Goal: Transaction & Acquisition: Purchase product/service

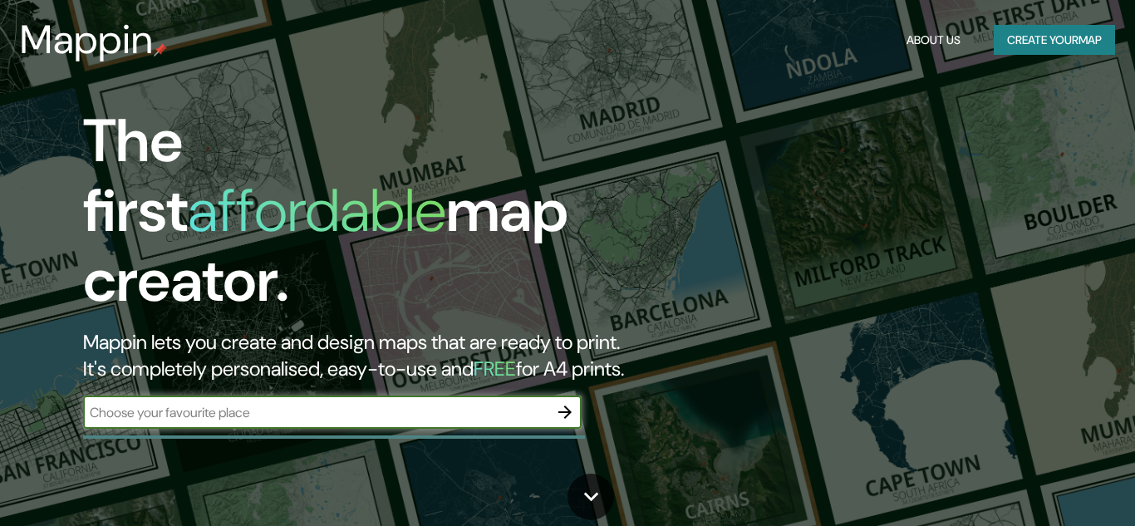
click at [328, 403] on input "text" at bounding box center [315, 412] width 465 height 19
type input "sanristobal, medellin"
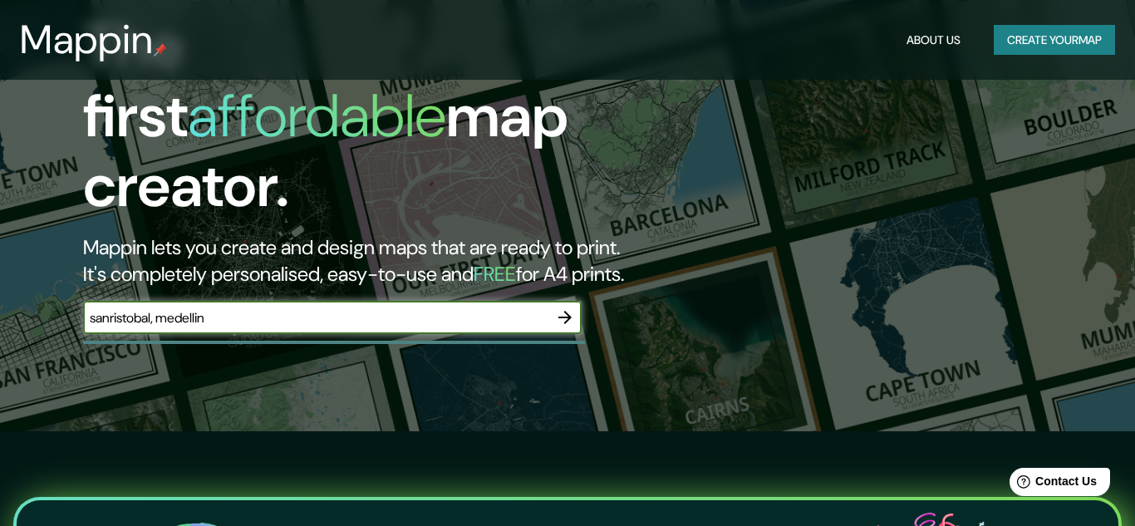
scroll to position [109, 0]
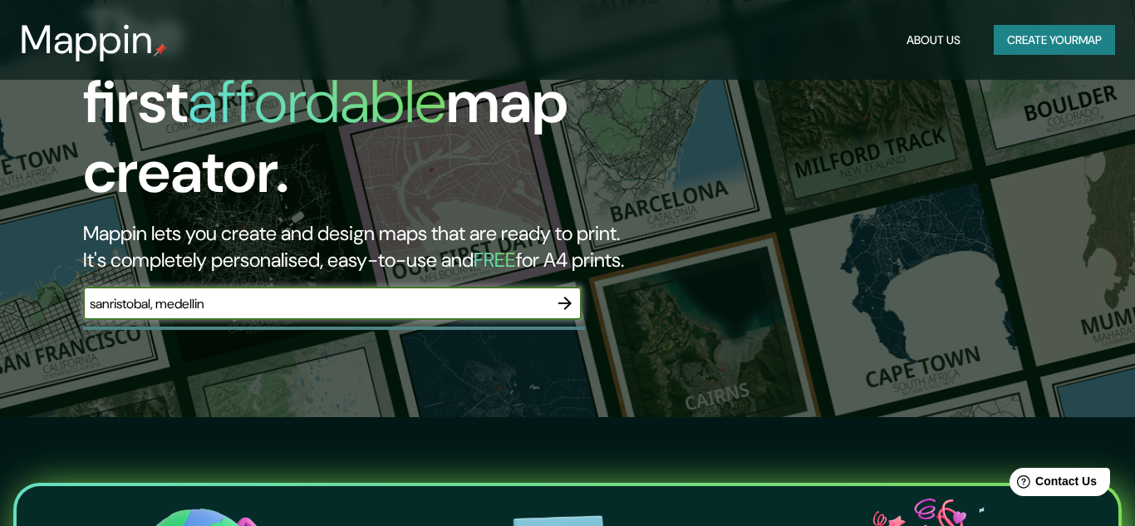
click at [563, 293] on icon "button" at bounding box center [565, 303] width 20 height 20
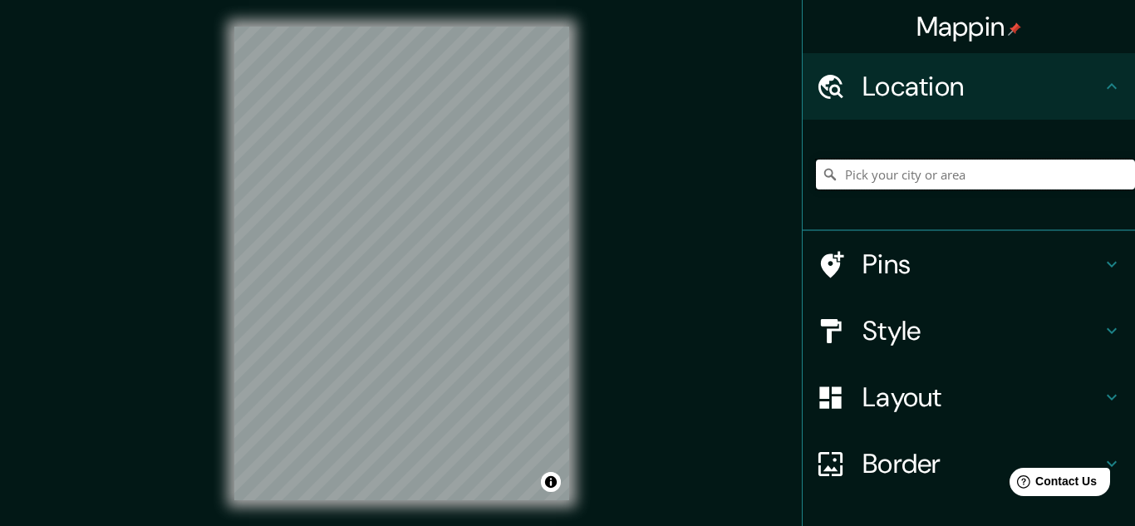
click at [996, 173] on input "Pick your city or area" at bounding box center [975, 174] width 319 height 30
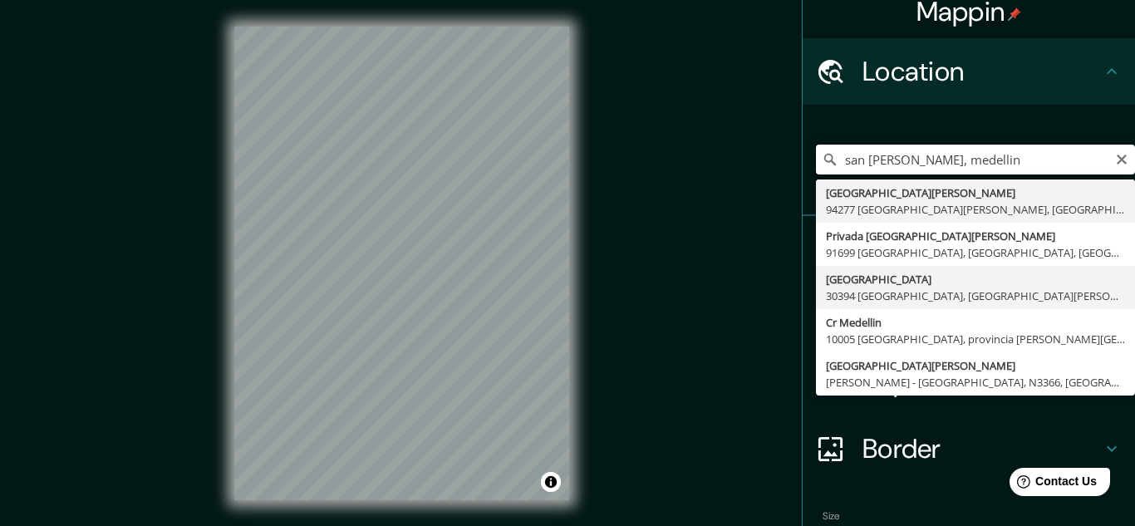
scroll to position [5, 0]
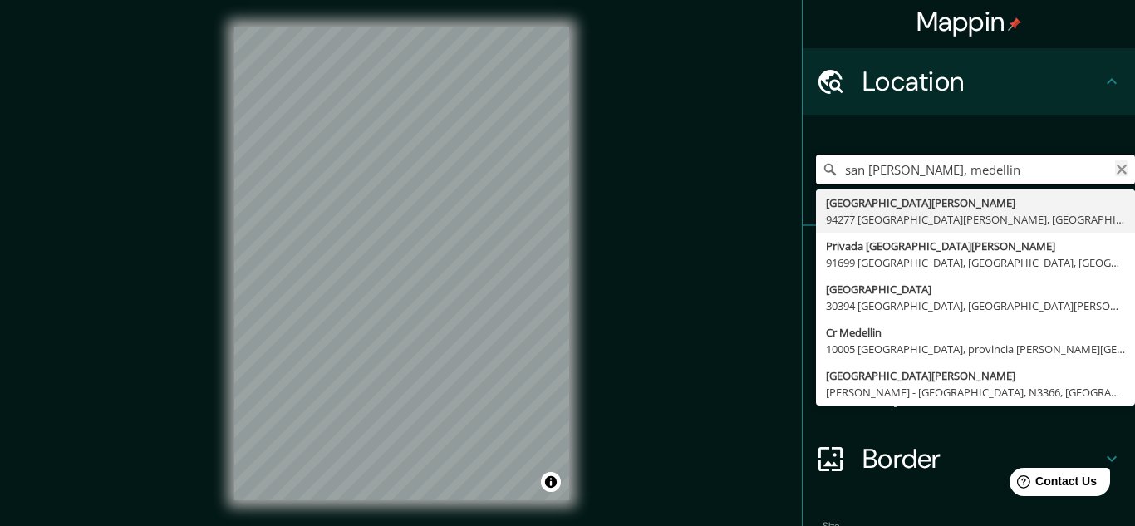
type input "san [PERSON_NAME], medellin"
click at [1122, 169] on icon "Clear" at bounding box center [1121, 169] width 10 height 10
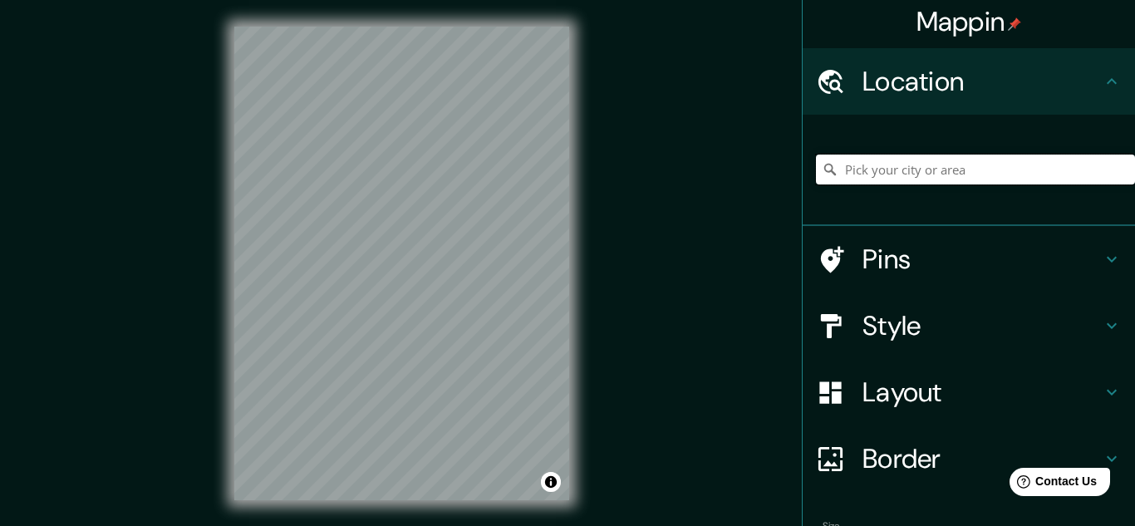
click at [869, 174] on input "Pick your city or area" at bounding box center [975, 169] width 319 height 30
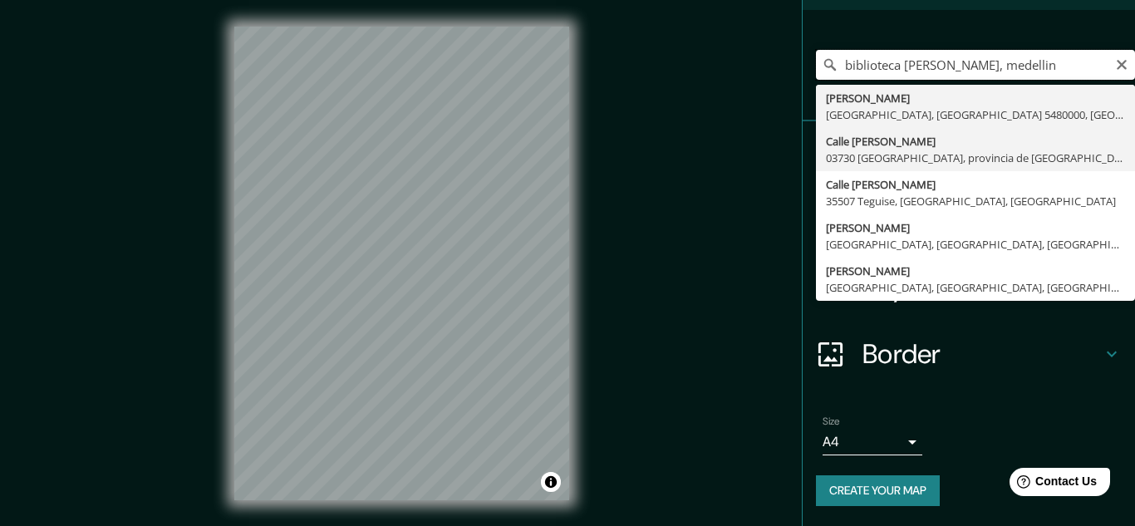
scroll to position [0, 0]
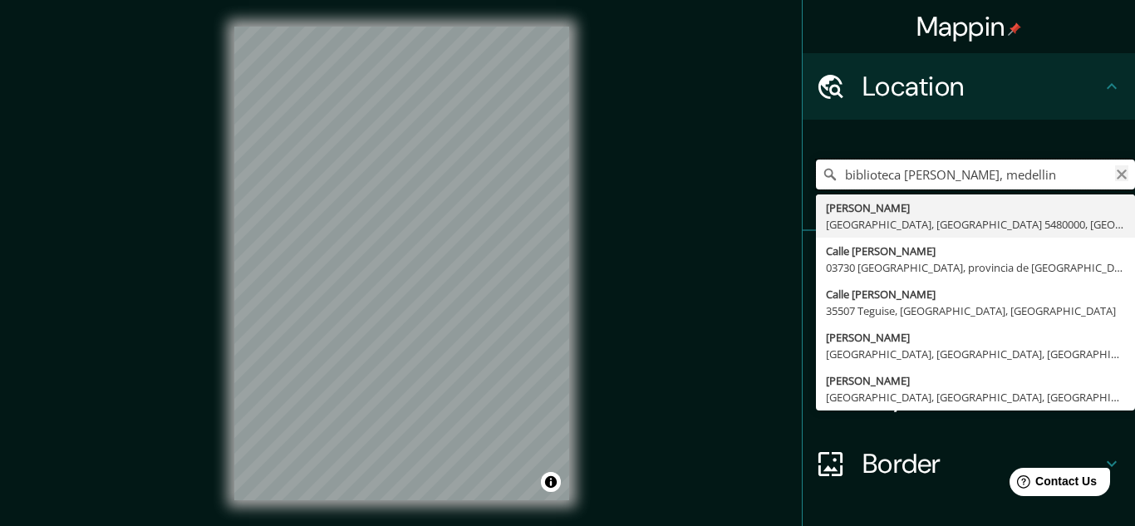
type input "biblioteca [PERSON_NAME], medellin"
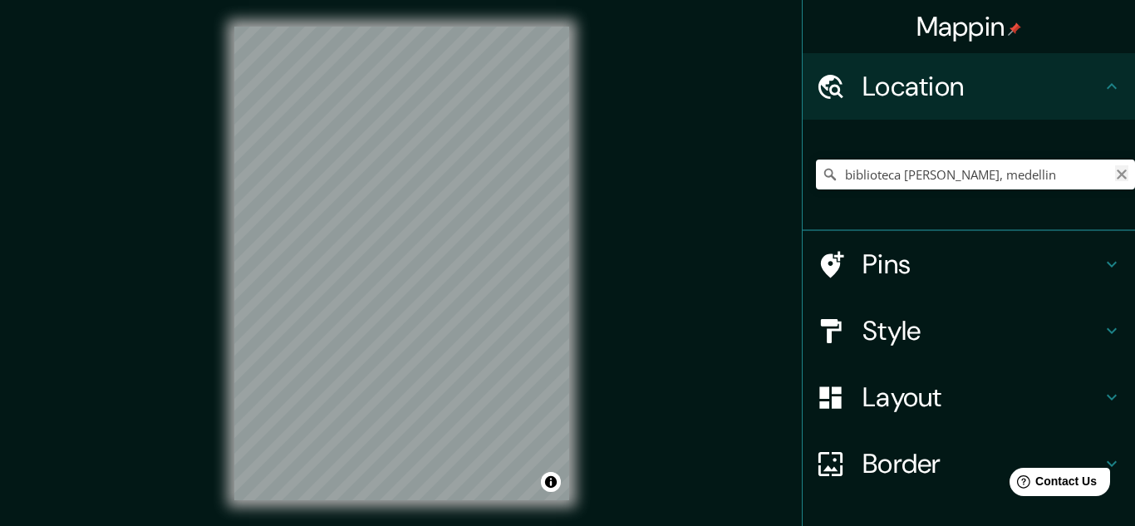
click at [1120, 174] on icon "Clear" at bounding box center [1121, 174] width 10 height 10
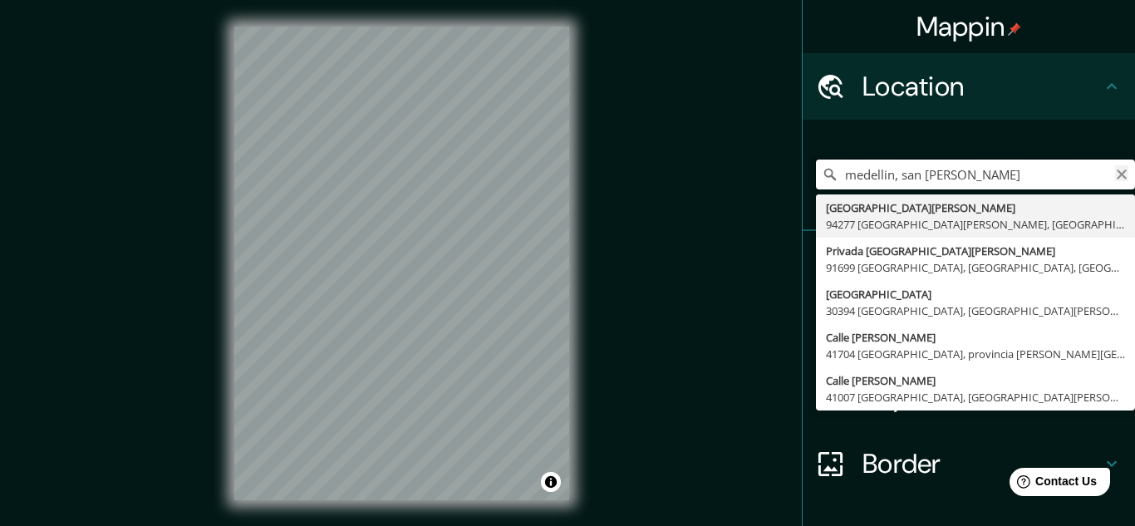
type input "medellin, san [PERSON_NAME]"
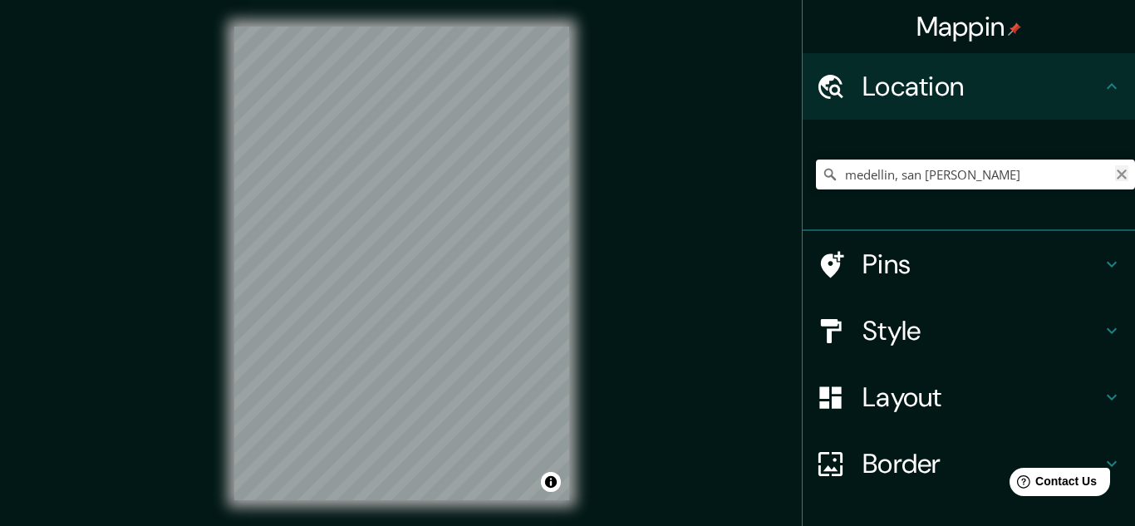
click at [1118, 172] on icon "Clear" at bounding box center [1121, 174] width 10 height 10
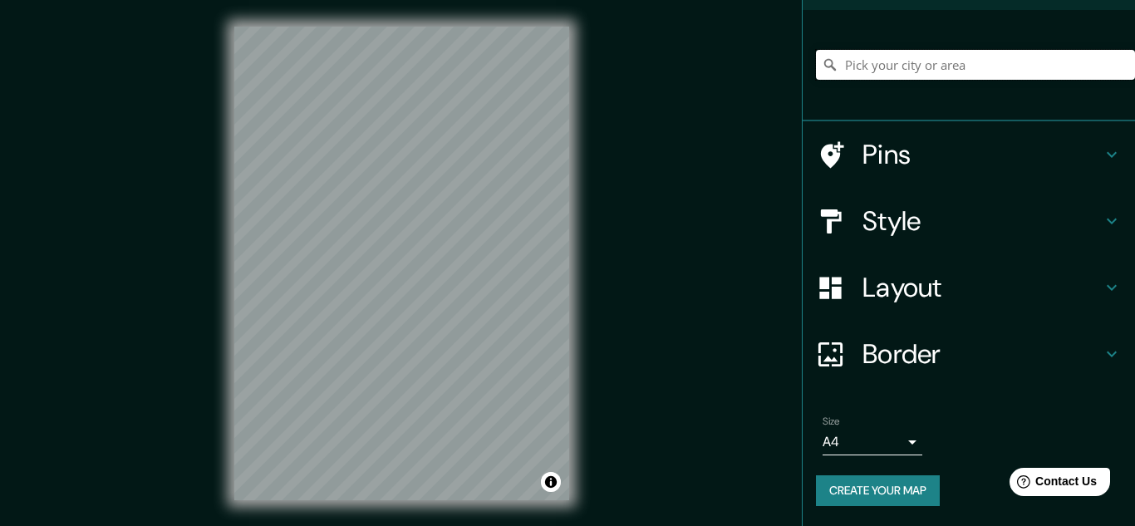
scroll to position [107, 0]
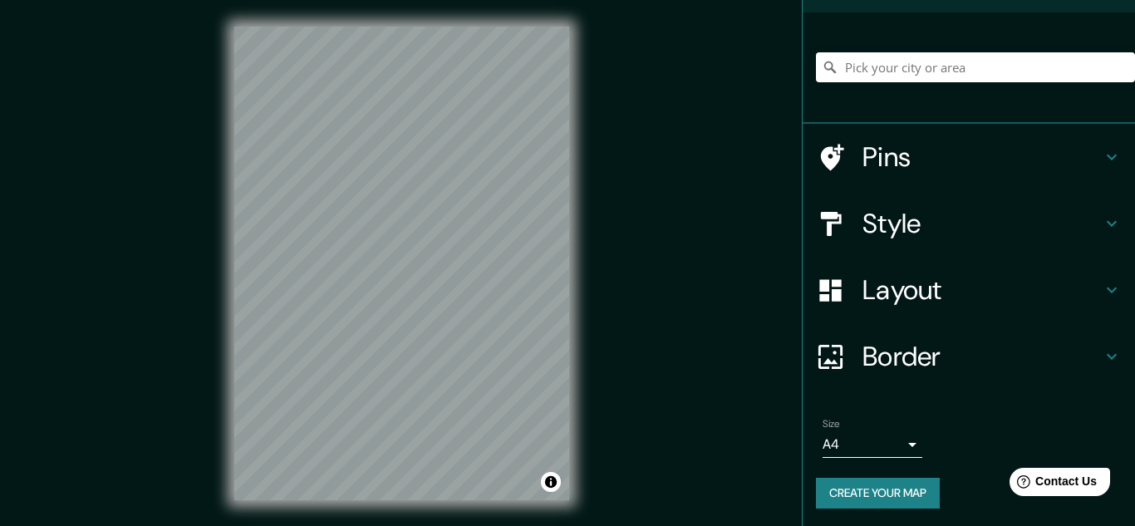
click at [857, 439] on body "Mappin Location [GEOGRAPHIC_DATA][PERSON_NAME][PERSON_NAME], [GEOGRAPHIC_DATA] …" at bounding box center [567, 263] width 1135 height 526
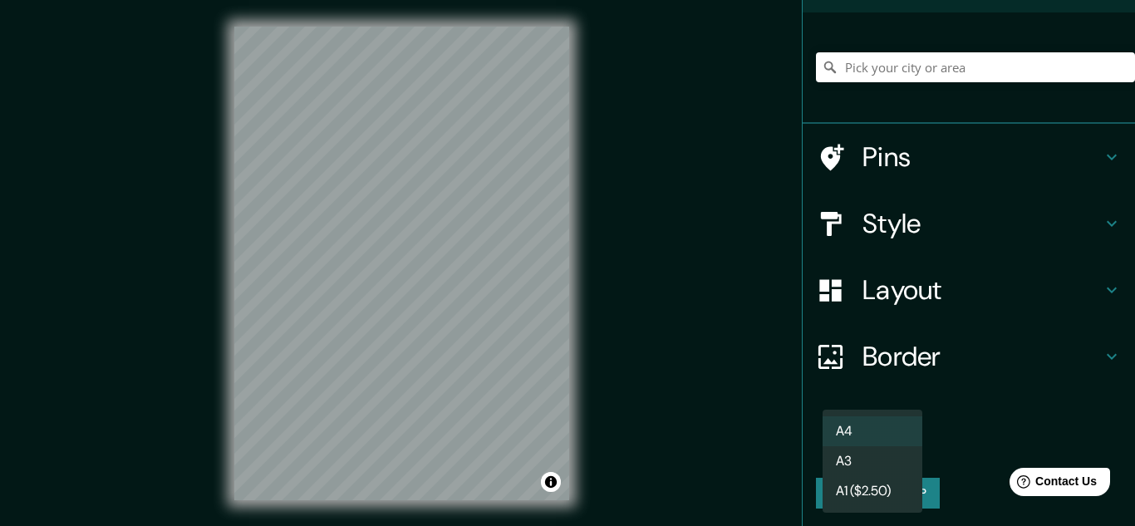
click at [906, 426] on li "A4" at bounding box center [872, 431] width 100 height 30
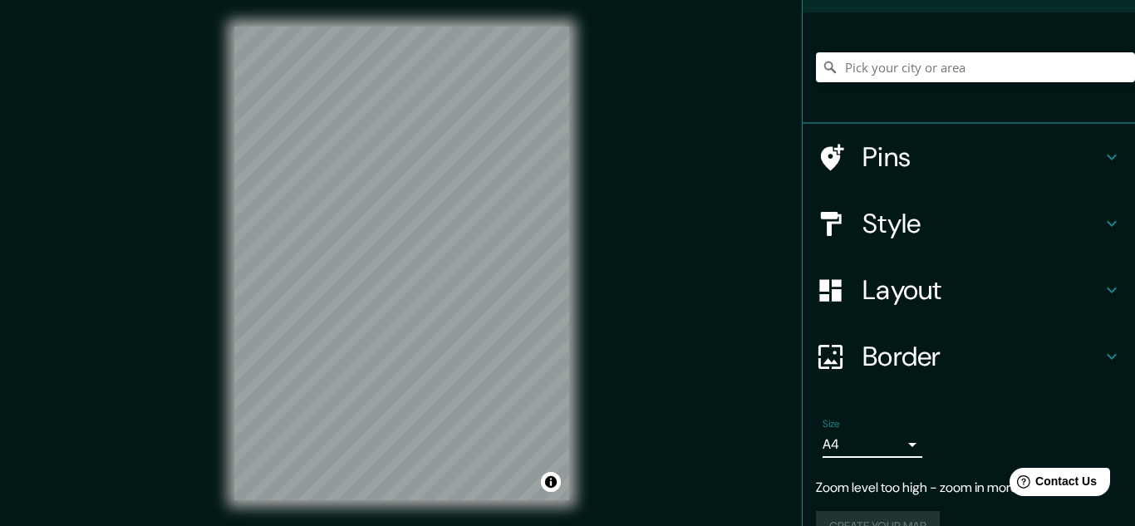
click at [908, 88] on div "[GEOGRAPHIC_DATA][PERSON_NAME][PERSON_NAME], [GEOGRAPHIC_DATA], [GEOGRAPHIC_DAT…" at bounding box center [975, 67] width 319 height 83
click at [896, 71] on input "Pick your city or area" at bounding box center [975, 67] width 319 height 30
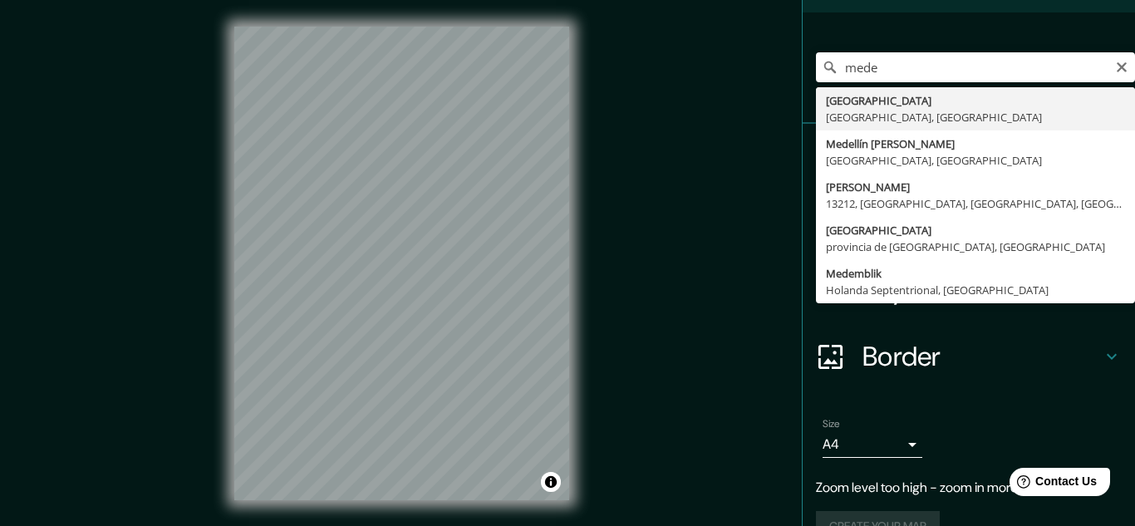
type input "[GEOGRAPHIC_DATA], [GEOGRAPHIC_DATA], [GEOGRAPHIC_DATA]"
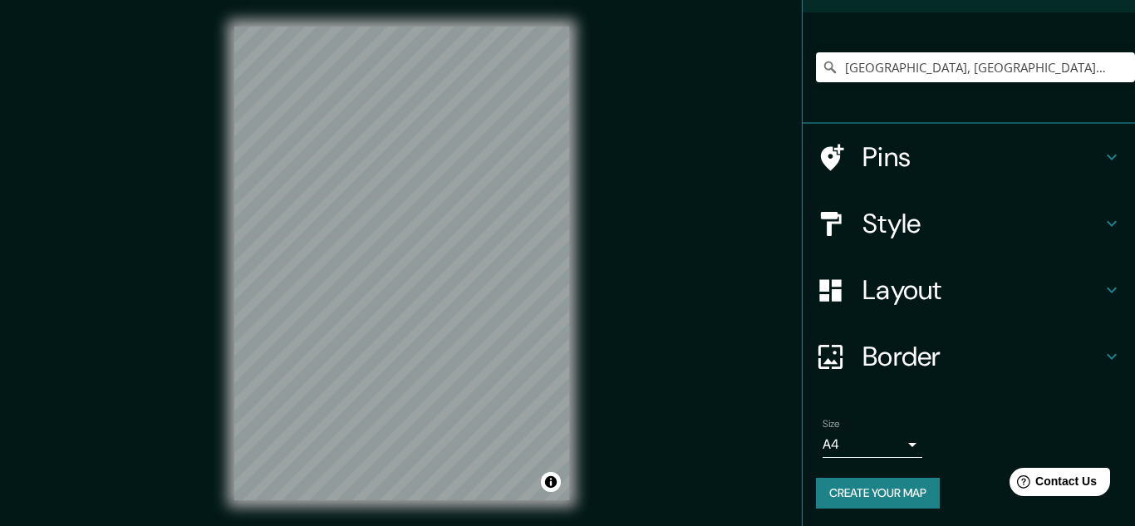
click at [242, 399] on div "© Mapbox © OpenStreetMap Improve this map" at bounding box center [402, 263] width 388 height 527
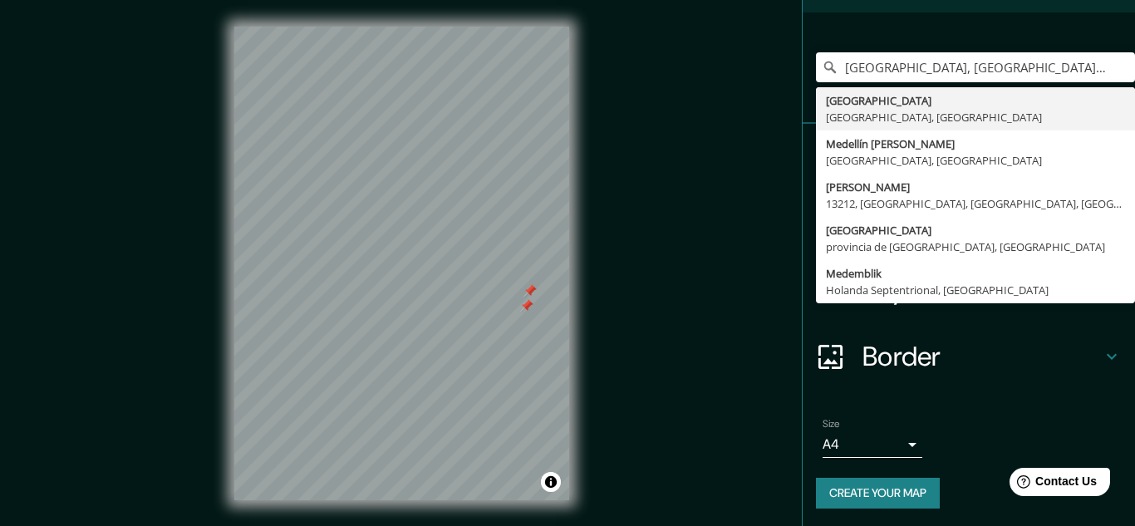
click at [632, 268] on div "Mappin Location [GEOGRAPHIC_DATA], [GEOGRAPHIC_DATA], [GEOGRAPHIC_DATA] [GEOGRA…" at bounding box center [567, 276] width 1135 height 553
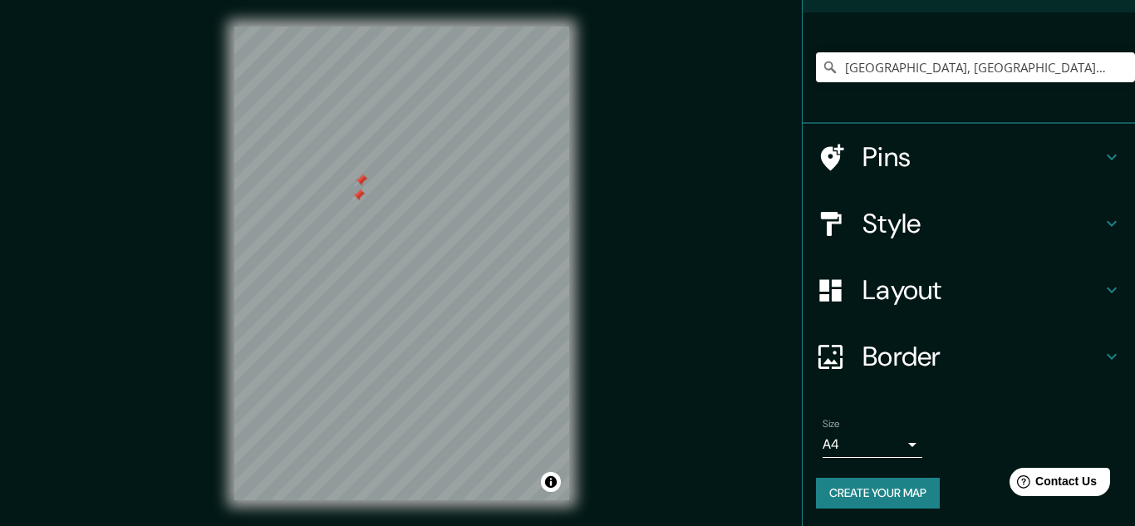
drag, startPoint x: 522, startPoint y: 306, endPoint x: 354, endPoint y: 195, distance: 201.6
click at [354, 195] on div at bounding box center [357, 195] width 13 height 13
click at [571, 444] on div "© Mapbox © OpenStreetMap Improve this map" at bounding box center [402, 263] width 388 height 527
click at [693, 383] on div "Mappin Location [GEOGRAPHIC_DATA], [GEOGRAPHIC_DATA], [GEOGRAPHIC_DATA] [GEOGRA…" at bounding box center [567, 276] width 1135 height 553
click at [727, 401] on div "Mappin Location [GEOGRAPHIC_DATA], [GEOGRAPHIC_DATA], [GEOGRAPHIC_DATA] [GEOGRA…" at bounding box center [567, 276] width 1135 height 553
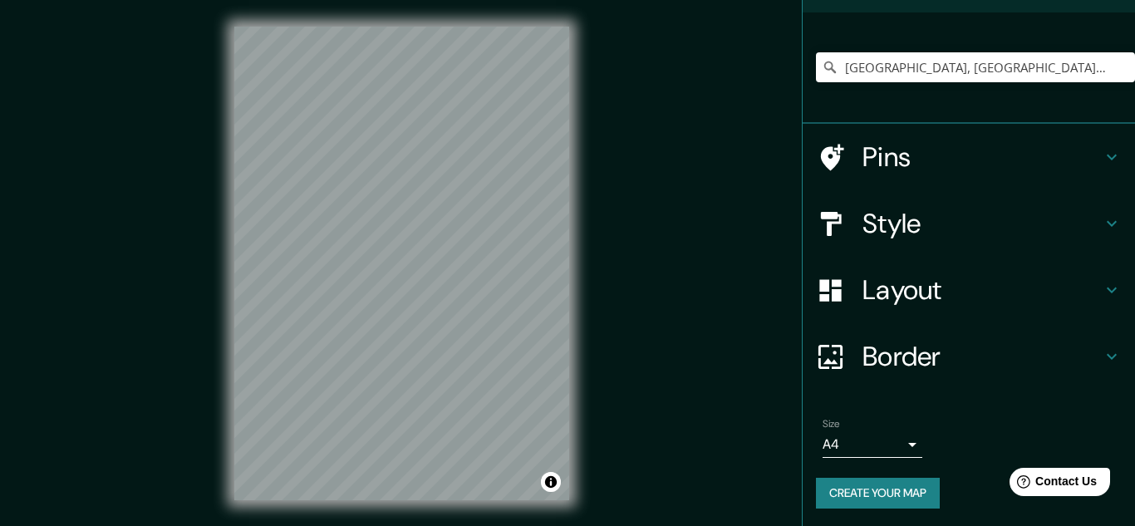
click at [640, 294] on div "Mappin Location [GEOGRAPHIC_DATA], [GEOGRAPHIC_DATA], [GEOGRAPHIC_DATA] [GEOGRA…" at bounding box center [567, 276] width 1135 height 553
click at [571, 159] on div "© Mapbox © OpenStreetMap Improve this map" at bounding box center [402, 263] width 388 height 527
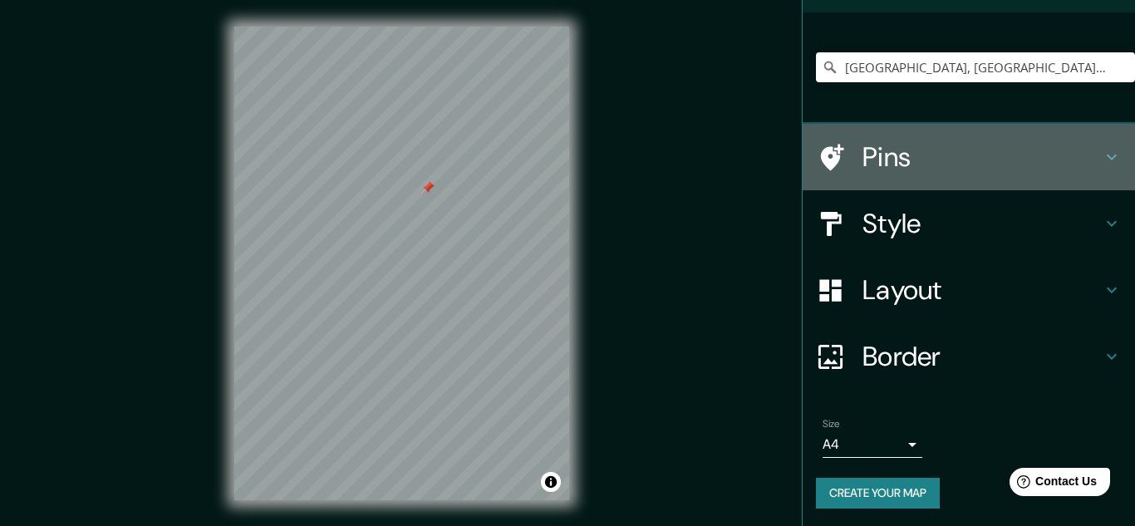
click at [916, 170] on h4 "Pins" at bounding box center [981, 156] width 239 height 33
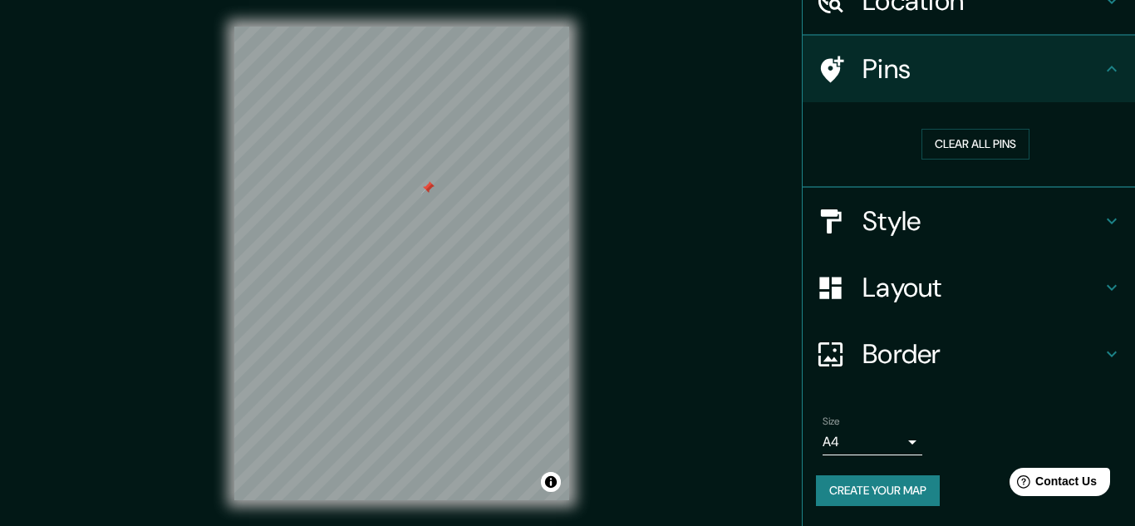
scroll to position [85, 0]
click at [996, 147] on button "Clear all pins" at bounding box center [975, 145] width 108 height 31
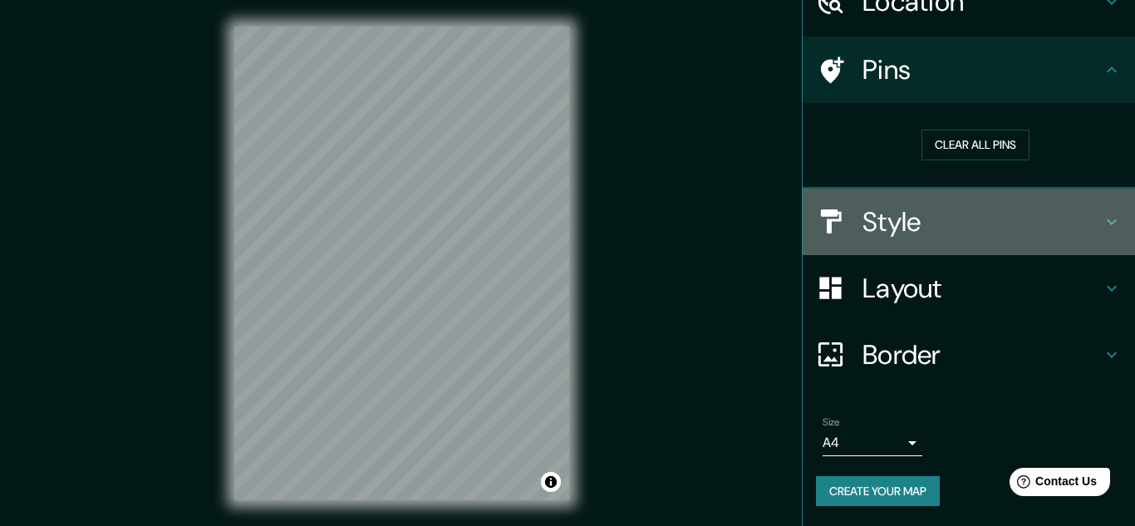
click at [937, 251] on div "Style" at bounding box center [968, 222] width 332 height 66
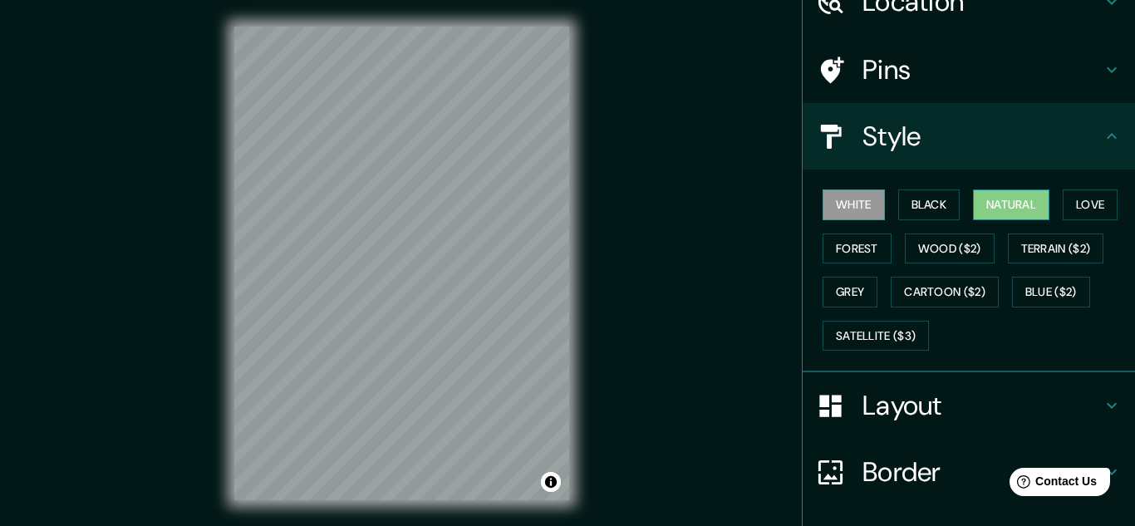
click at [1002, 211] on button "Natural" at bounding box center [1011, 204] width 76 height 31
click at [1095, 198] on button "Love" at bounding box center [1089, 204] width 55 height 31
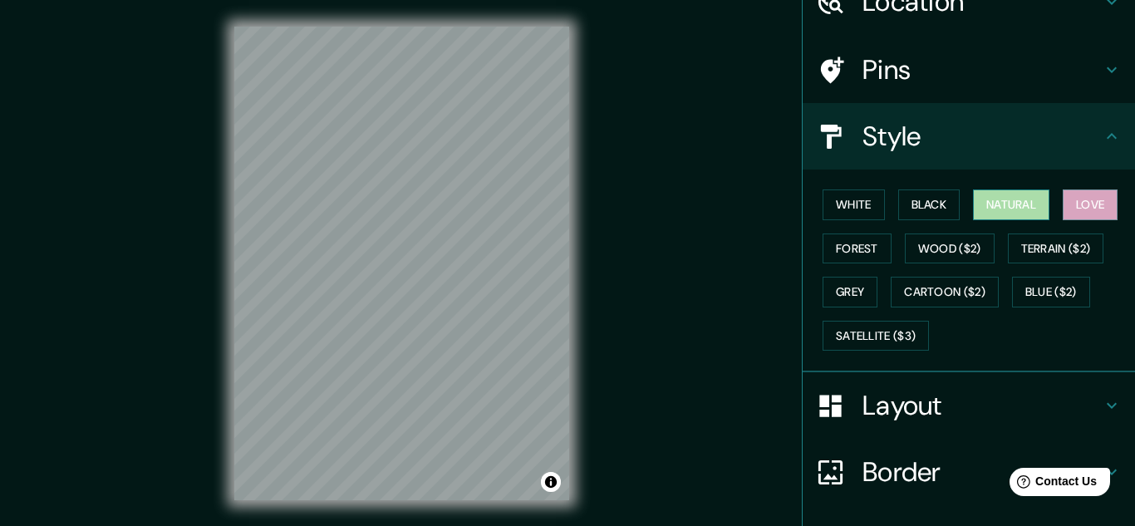
click at [1031, 205] on button "Natural" at bounding box center [1011, 204] width 76 height 31
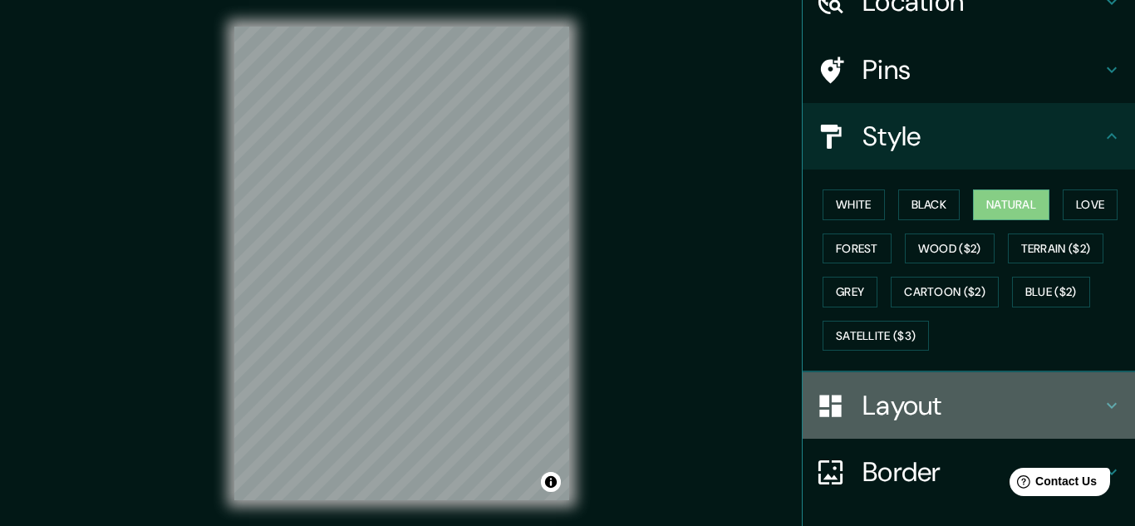
click at [904, 404] on h4 "Layout" at bounding box center [981, 405] width 239 height 33
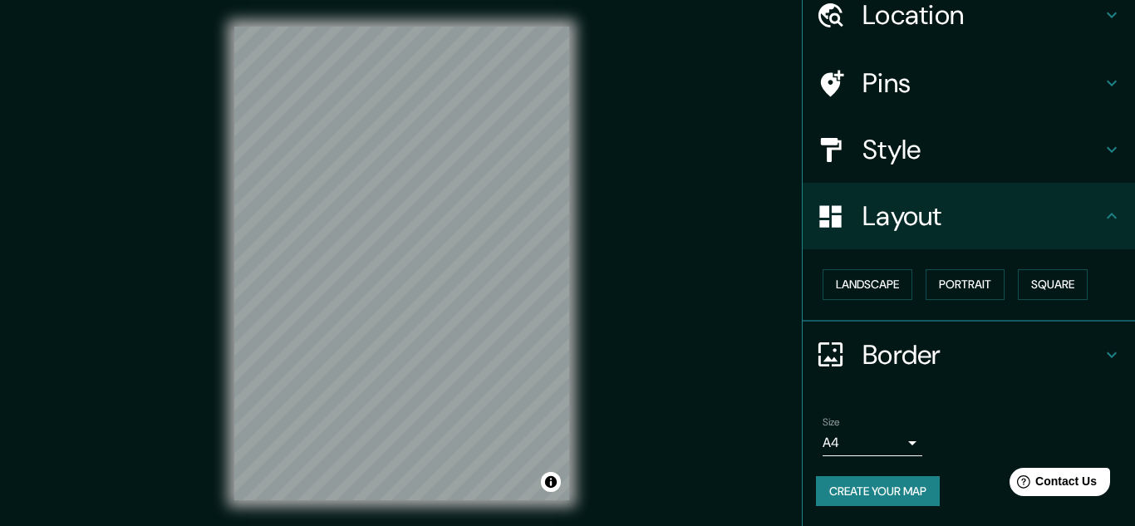
scroll to position [71, 0]
click at [1056, 282] on button "Square" at bounding box center [1052, 284] width 70 height 31
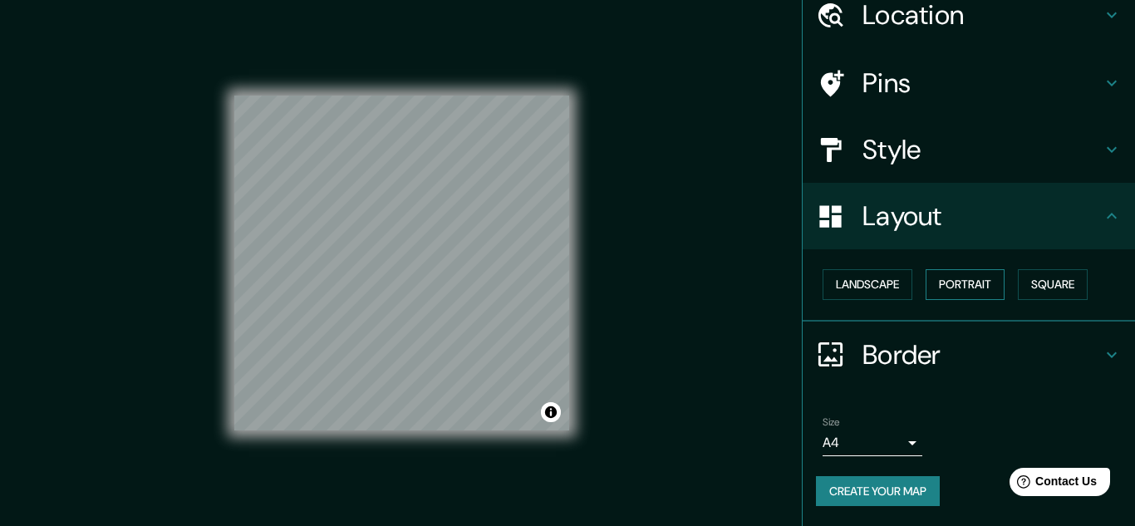
click at [983, 281] on button "Portrait" at bounding box center [964, 284] width 79 height 31
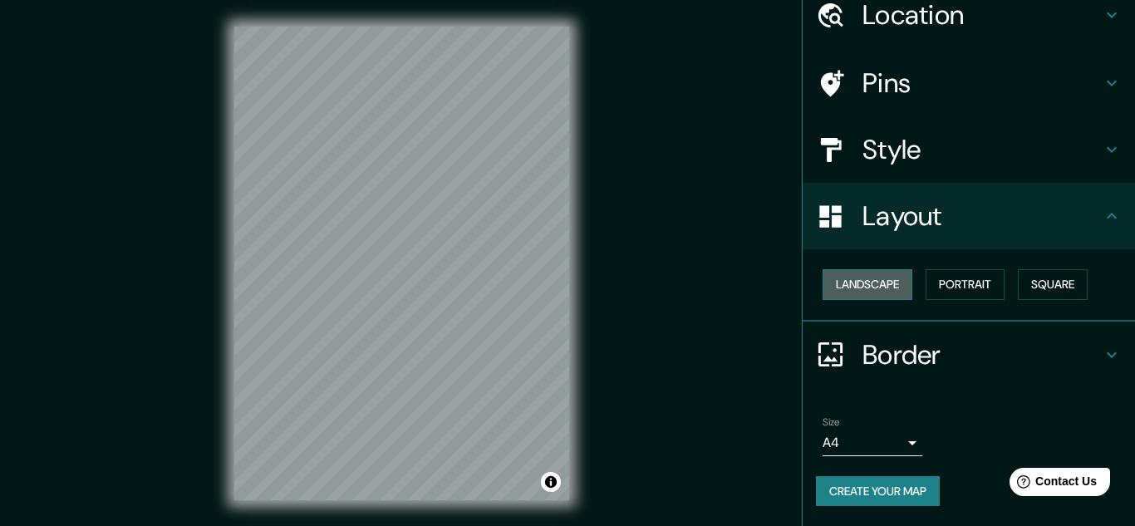
click at [902, 287] on button "Landscape" at bounding box center [867, 284] width 90 height 31
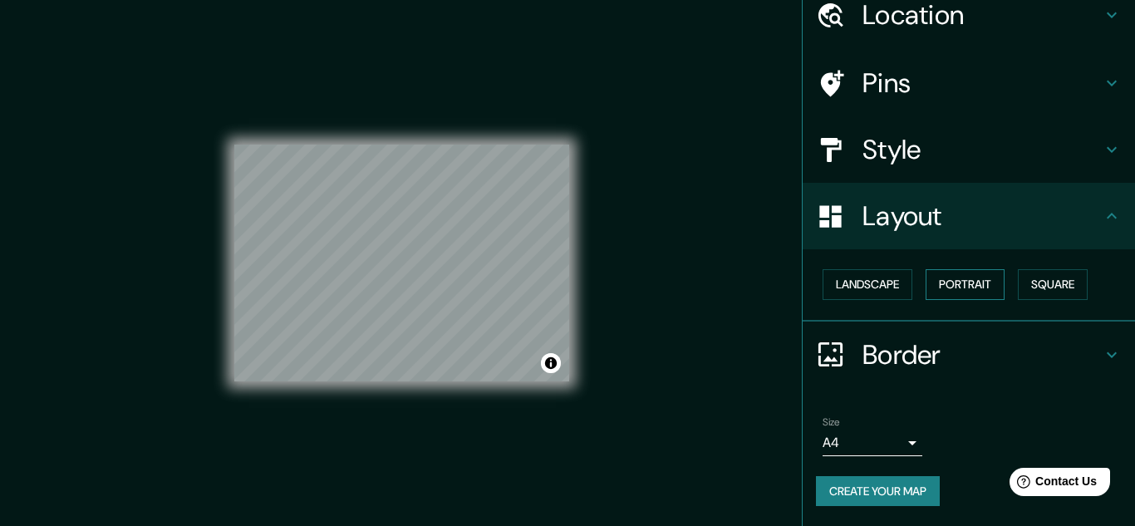
click at [966, 283] on button "Portrait" at bounding box center [964, 284] width 79 height 31
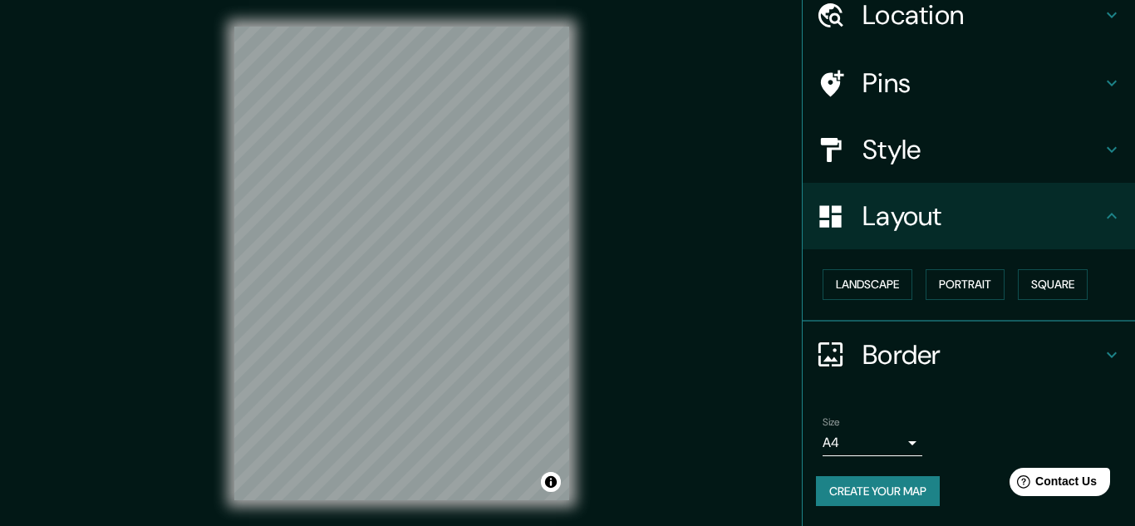
click at [1048, 370] on h4 "Border" at bounding box center [981, 354] width 239 height 33
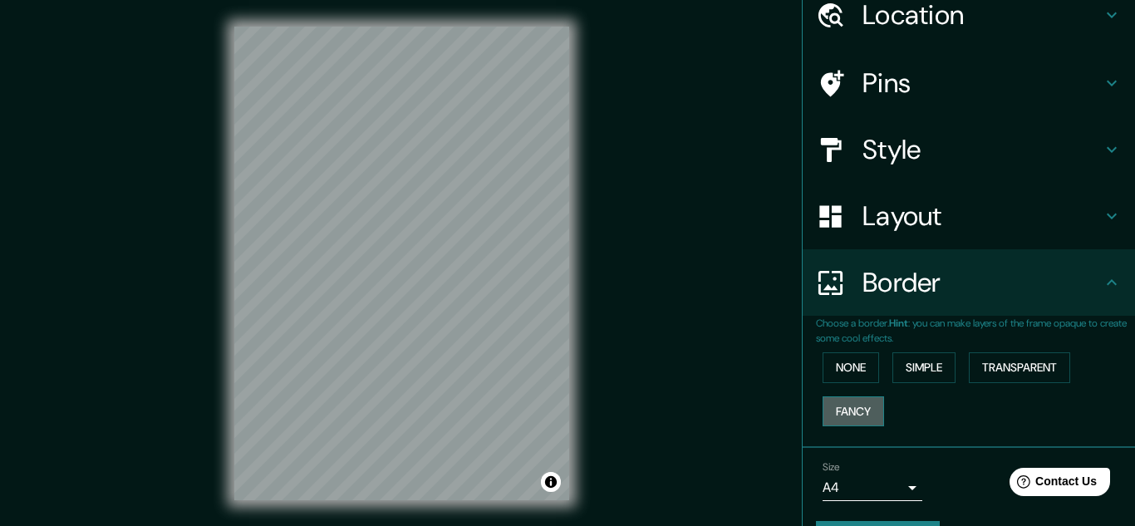
click at [870, 415] on button "Fancy" at bounding box center [852, 411] width 61 height 31
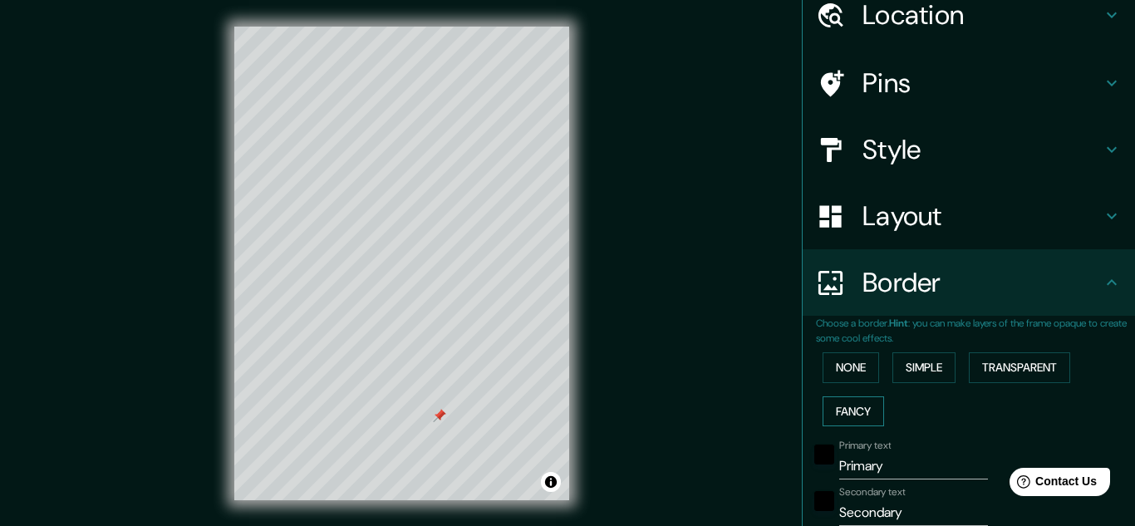
scroll to position [119, 0]
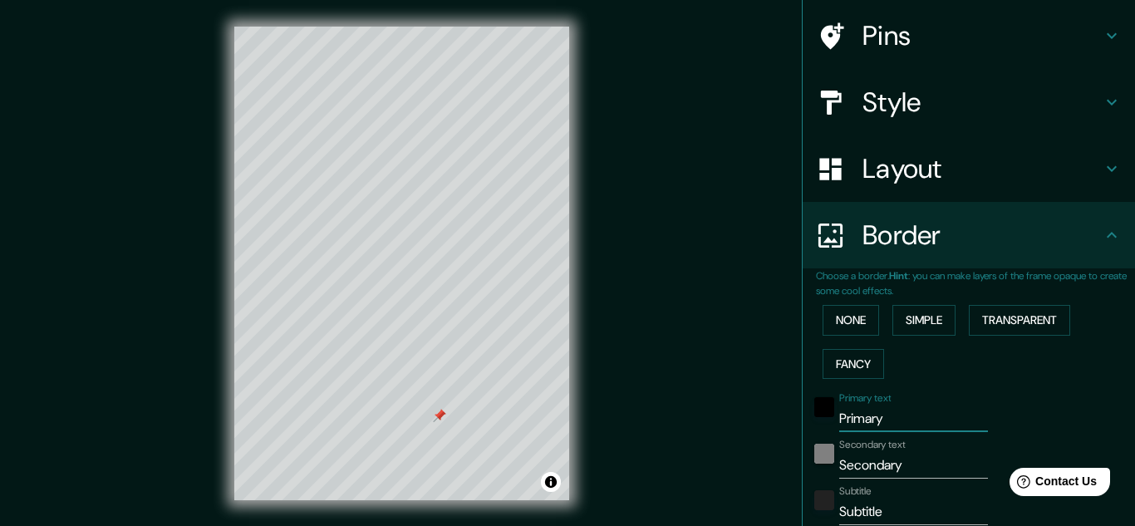
drag, startPoint x: 907, startPoint y: 429, endPoint x: 824, endPoint y: 448, distance: 85.0
type input "B"
type input "161"
type input "32"
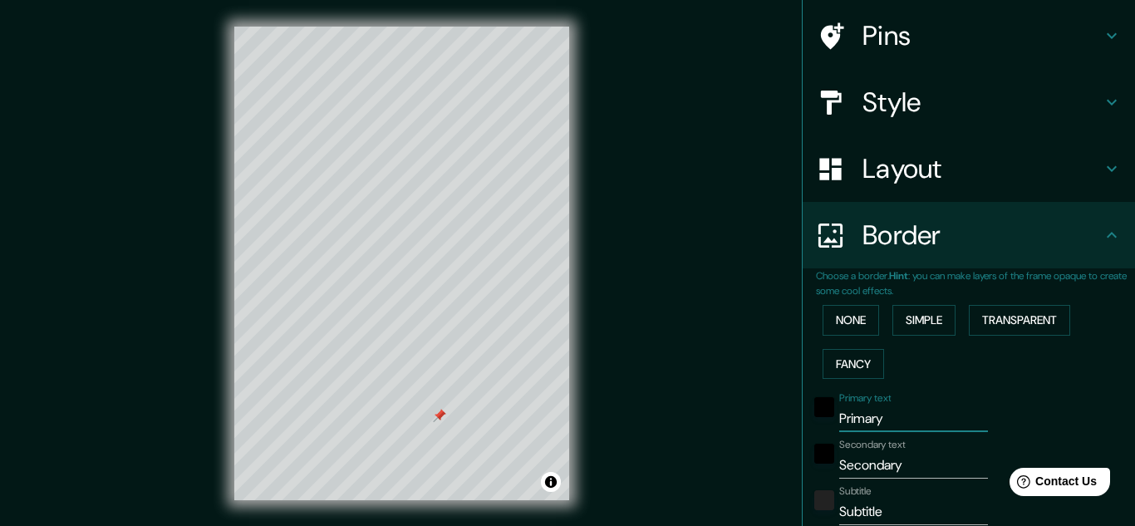
type input "32"
type input "16"
type input "BI"
type input "161"
type input "32"
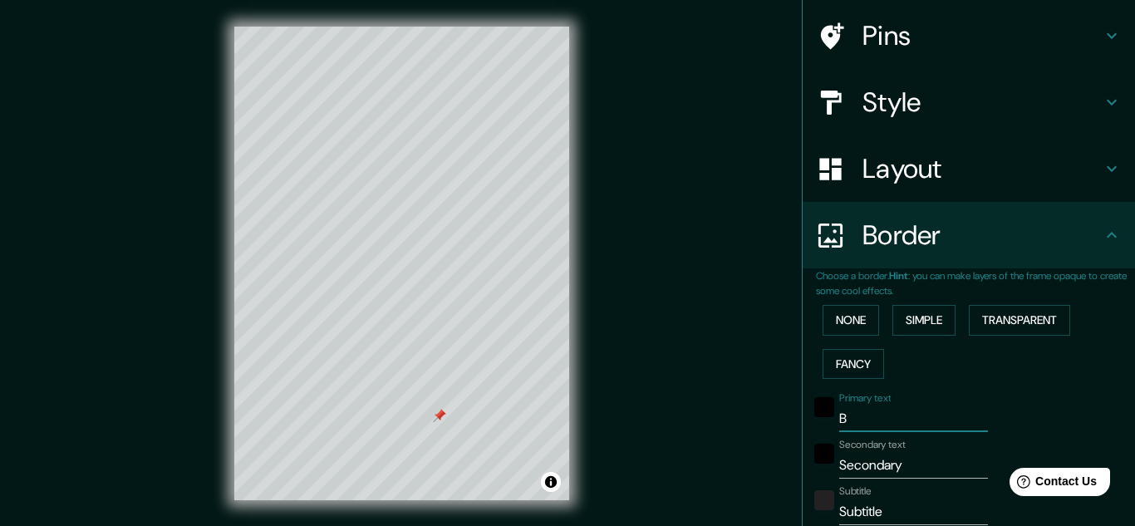
type input "32"
type input "16"
type input "BIB"
type input "161"
type input "32"
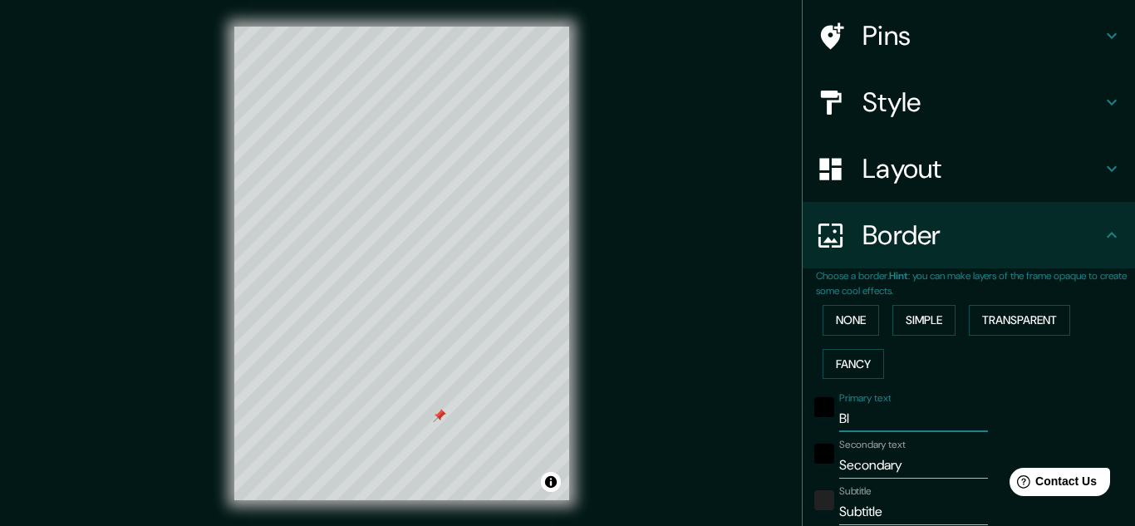
type input "32"
type input "16"
type input "BIBL"
type input "161"
type input "32"
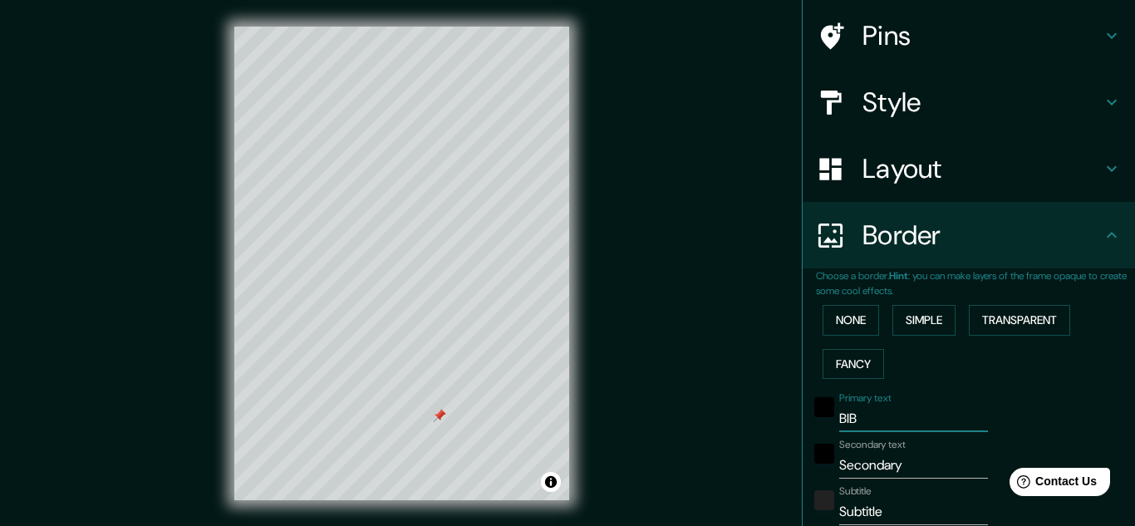
type input "32"
type input "16"
type input "[DEMOGRAPHIC_DATA]"
type input "161"
type input "32"
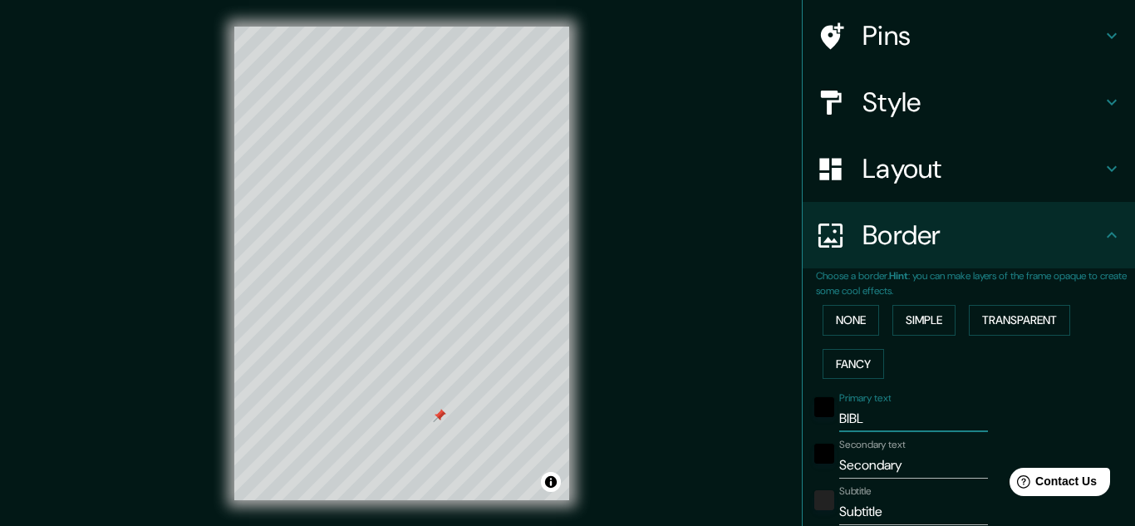
type input "32"
type input "16"
type input "[DEMOGRAPHIC_DATA]"
type input "161"
type input "32"
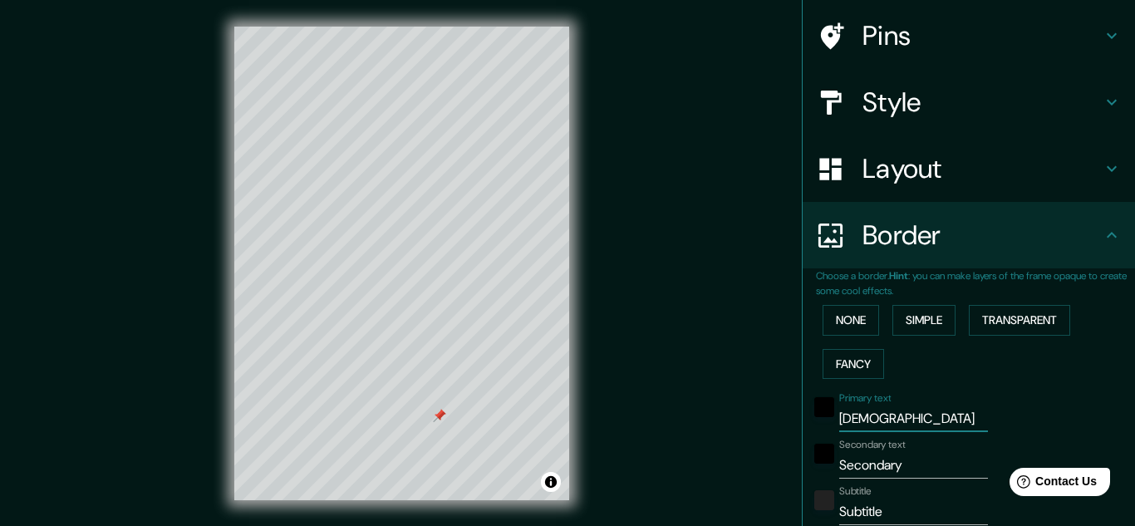
type input "32"
type input "16"
type input "BIBLIOT"
type input "161"
type input "32"
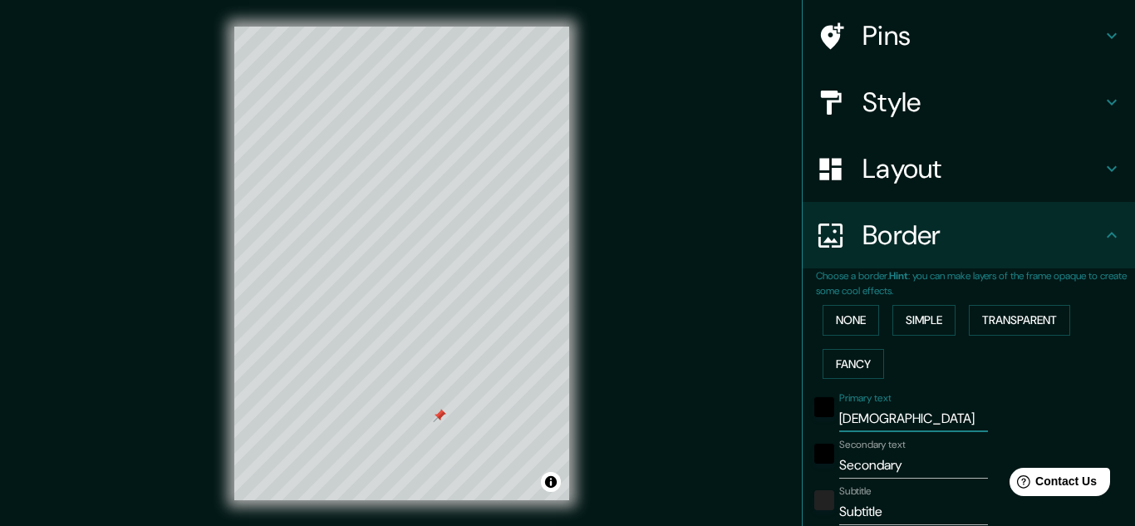
type input "32"
type input "16"
type input "BIBLIOTE"
type input "161"
type input "32"
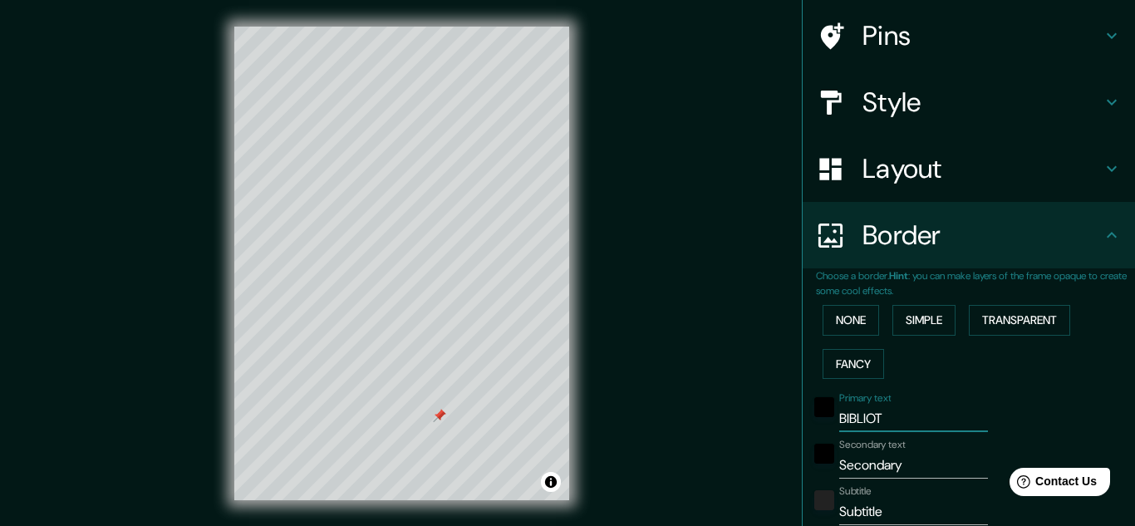
type input "32"
type input "16"
type input "[DEMOGRAPHIC_DATA]"
type input "161"
type input "32"
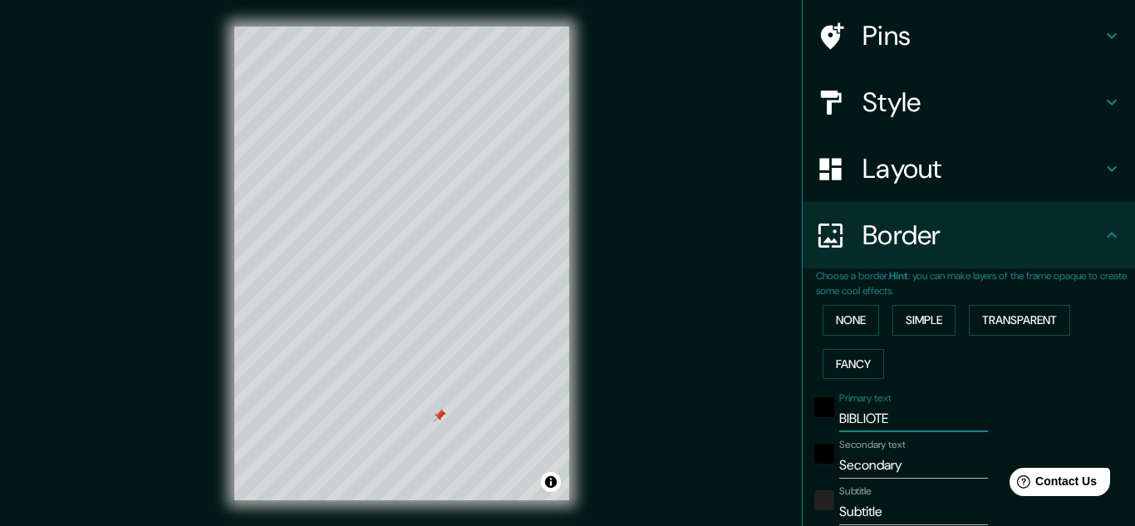
type input "32"
type input "16"
type input "BIBLIOTECA"
type input "161"
type input "32"
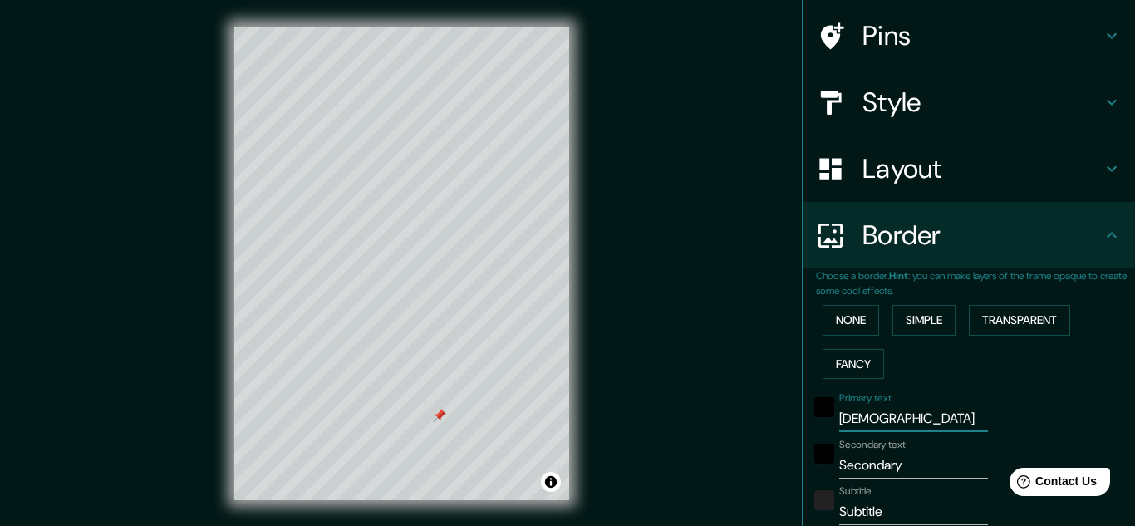
type input "32"
type input "16"
type input "BIBLIOTECCA"
type input "161"
type input "32"
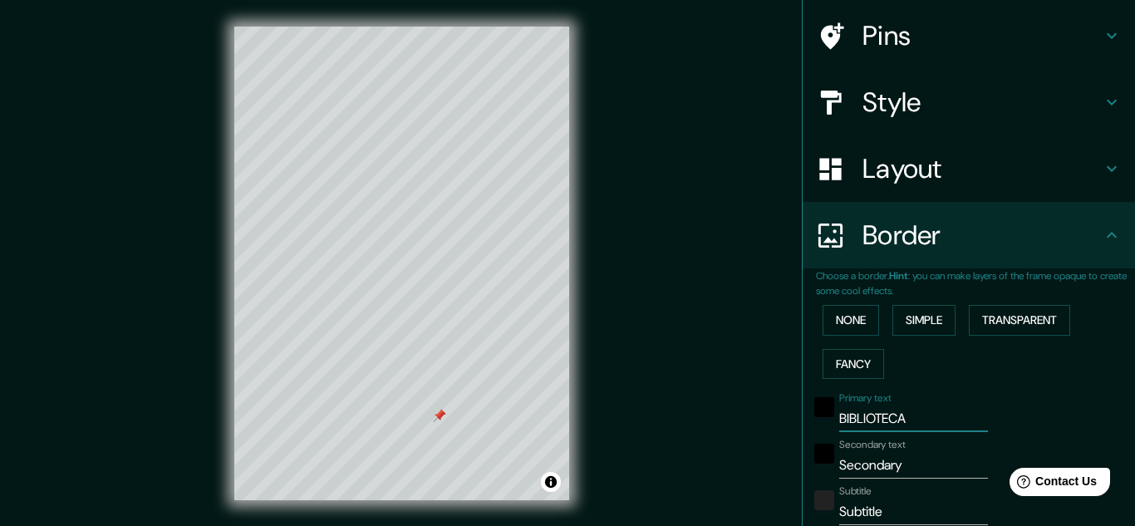
type input "32"
type input "16"
drag, startPoint x: 924, startPoint y: 414, endPoint x: 904, endPoint y: 419, distance: 21.4
click at [904, 419] on input "BIBLIOTECCA" at bounding box center [913, 418] width 149 height 27
type input "BIBLIOTECA"
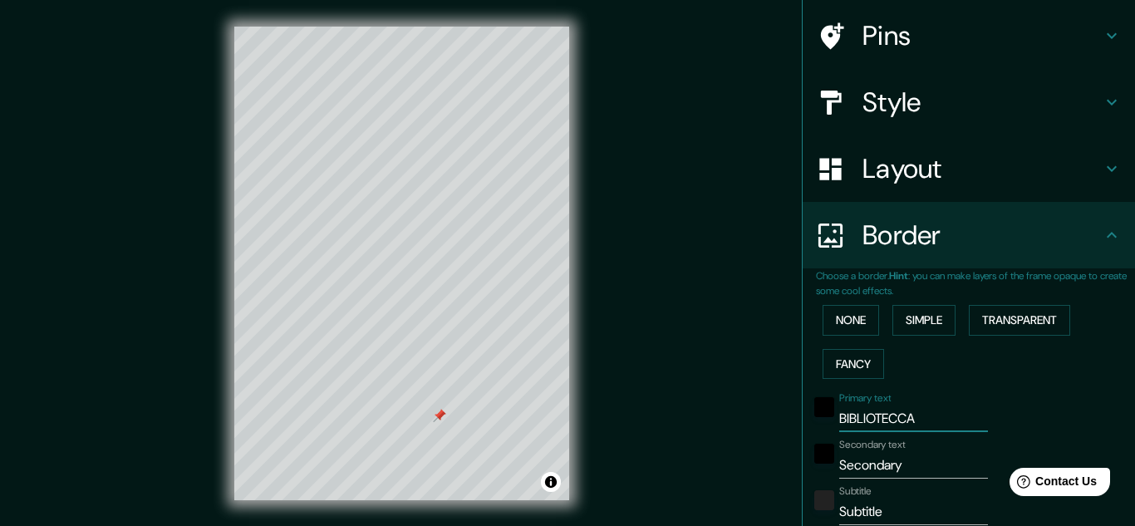
type input "161"
type input "32"
type input "16"
type input "BIBLIOTECA"
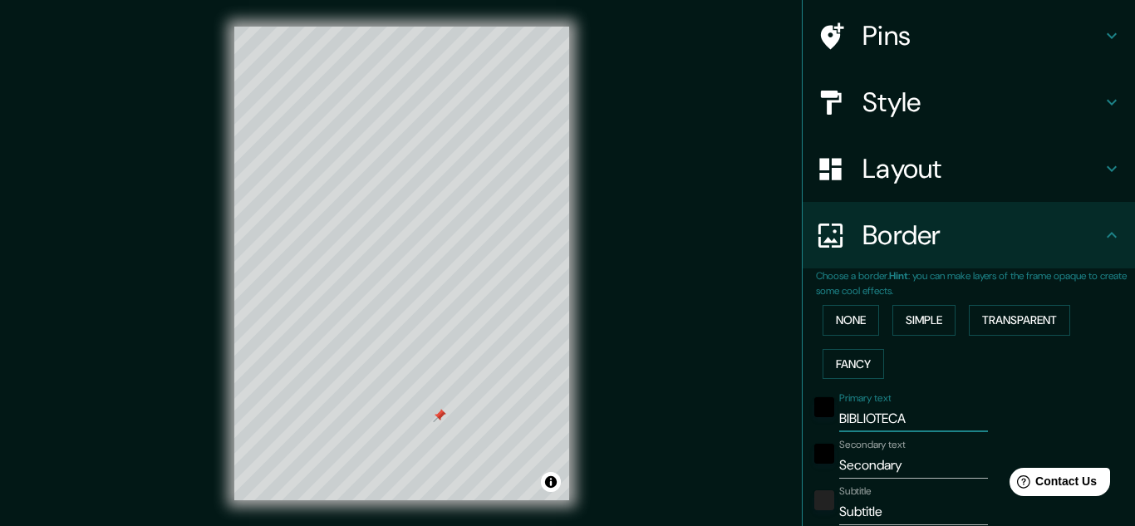
type input "161"
type input "32"
type input "16"
type input "BIBLIOTECA F"
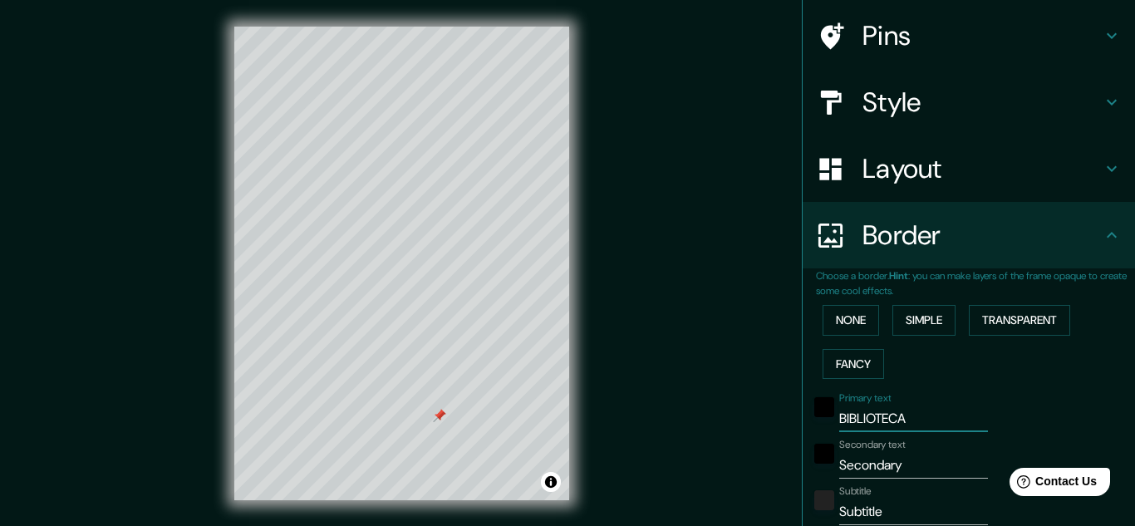
type input "161"
type input "32"
type input "16"
type input "BIBLIOTECA FE"
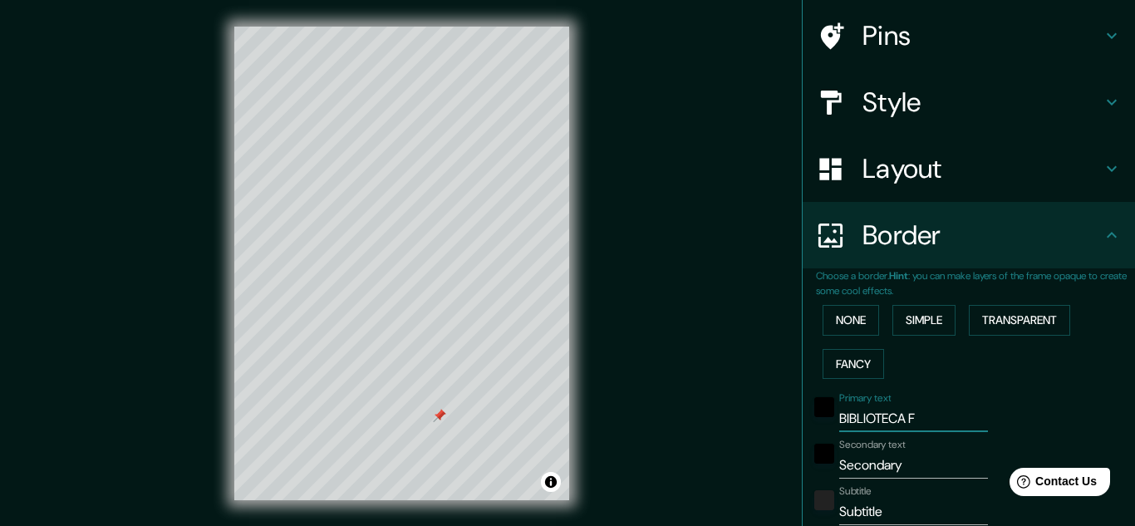
type input "161"
type input "32"
type input "16"
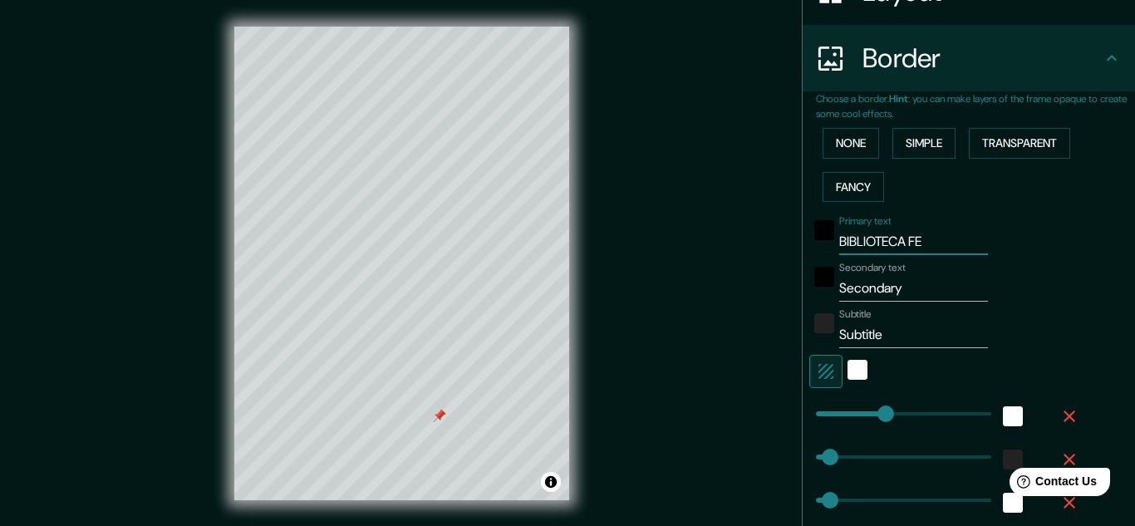
scroll to position [297, 0]
type input "161"
type input "BIBLIOTECA FE"
type input "59"
drag, startPoint x: 883, startPoint y: 419, endPoint x: 841, endPoint y: 421, distance: 41.6
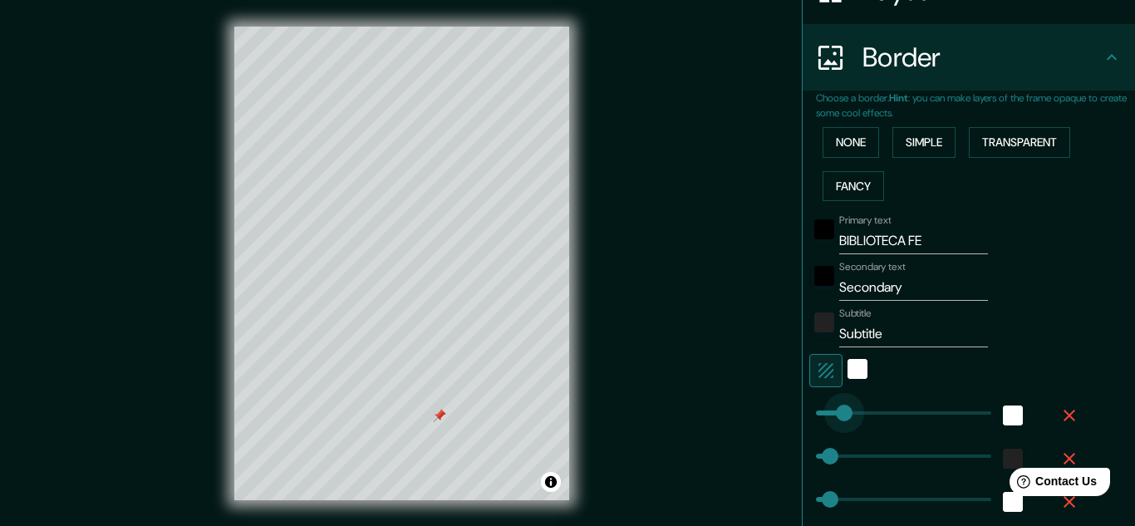
type input "32"
type input "16"
type input "0"
drag, startPoint x: 841, startPoint y: 423, endPoint x: 809, endPoint y: 429, distance: 32.9
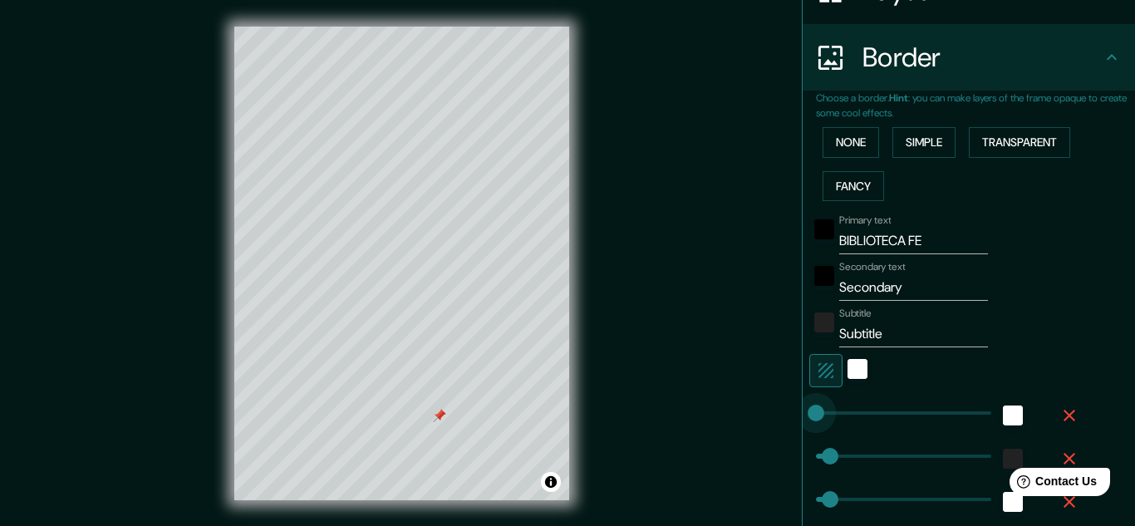
type input "32"
type input "16"
click at [957, 252] on input "BIBLIOTECA FE" at bounding box center [913, 241] width 149 height 27
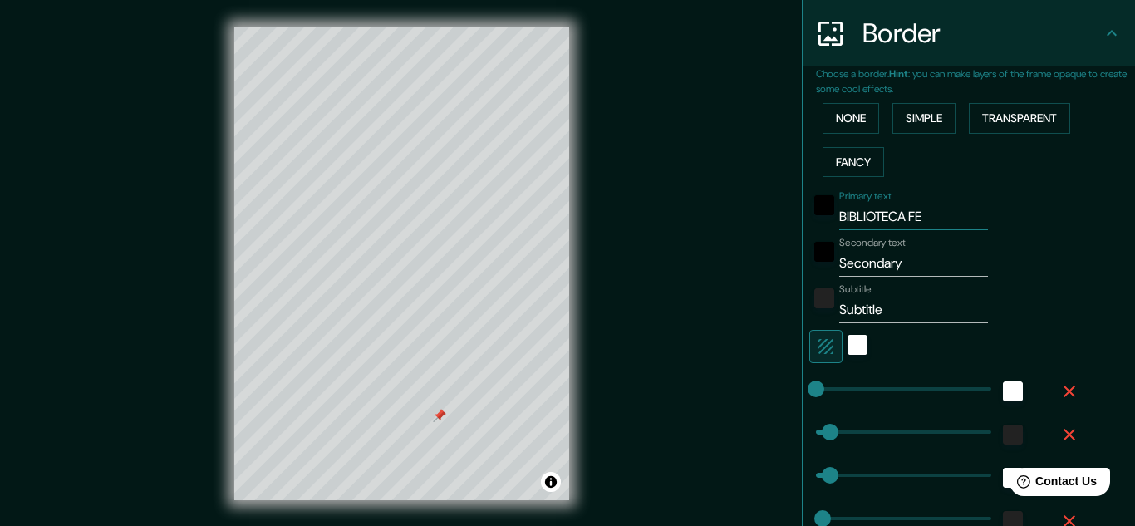
scroll to position [301, 0]
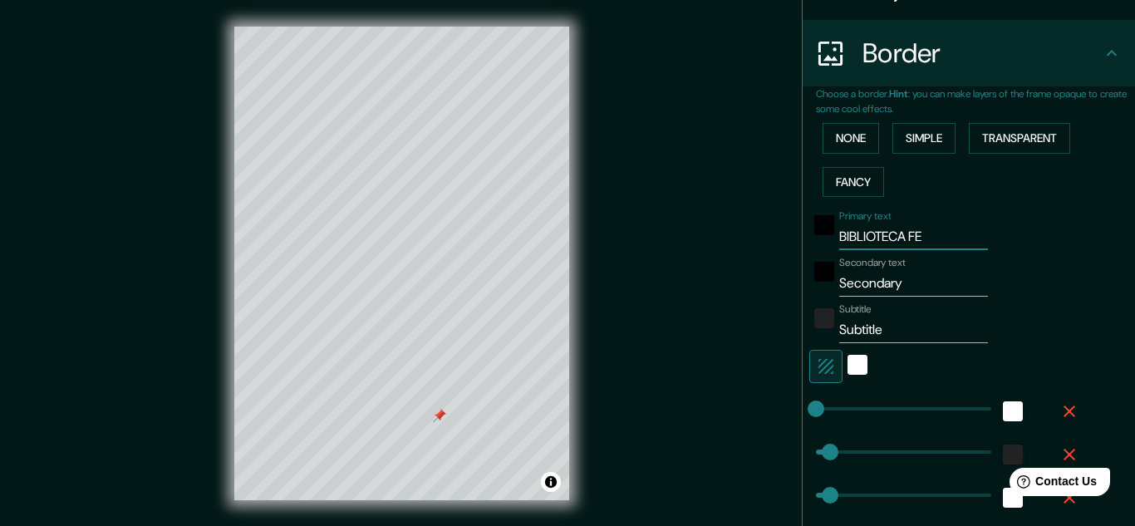
drag, startPoint x: 938, startPoint y: 229, endPoint x: 907, endPoint y: 237, distance: 31.6
click at [907, 237] on input "BIBLIOTECA FE" at bounding box center [913, 236] width 149 height 27
type input "BIBLIOTECA"
type input "32"
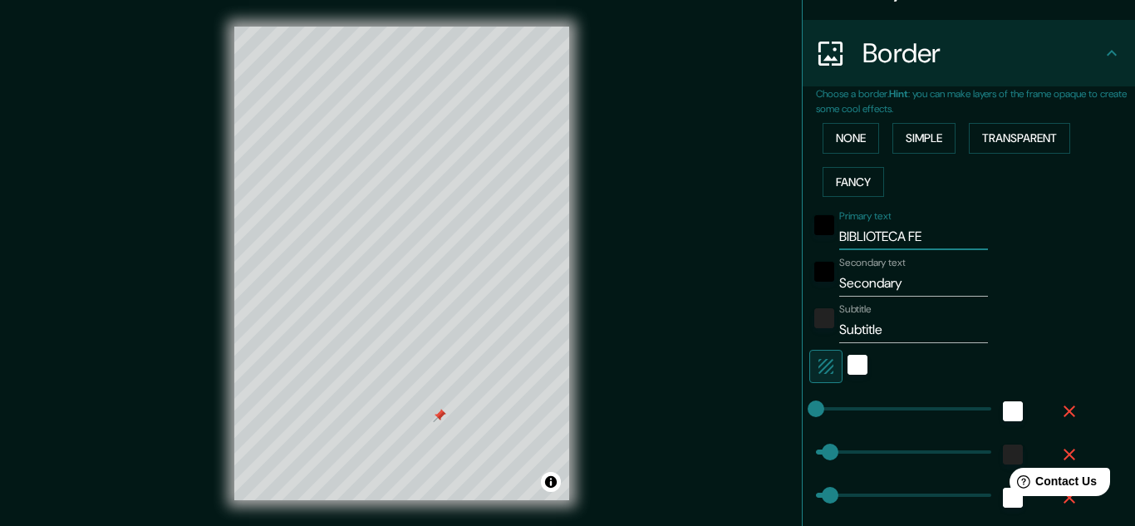
type input "16"
type input "BIBLIOTECA"
drag, startPoint x: 908, startPoint y: 283, endPoint x: 834, endPoint y: 297, distance: 75.1
click at [834, 297] on div "Primary text BIBLIOTECA Secondary text Secondary Subtitle Subtitle Add frame la…" at bounding box center [949, 398] width 266 height 390
type input "F"
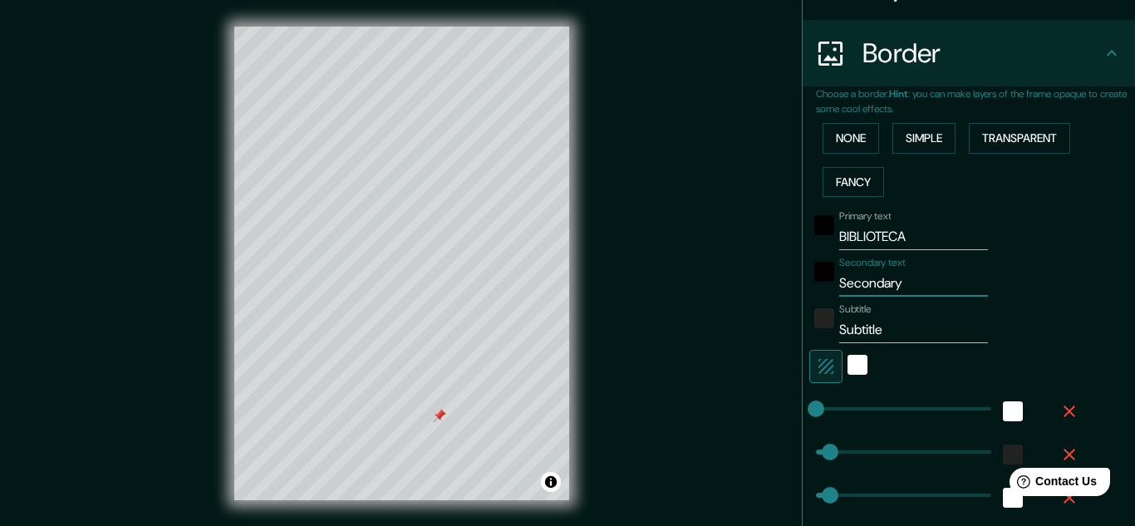
type input "32"
type input "16"
type input "FE"
type input "32"
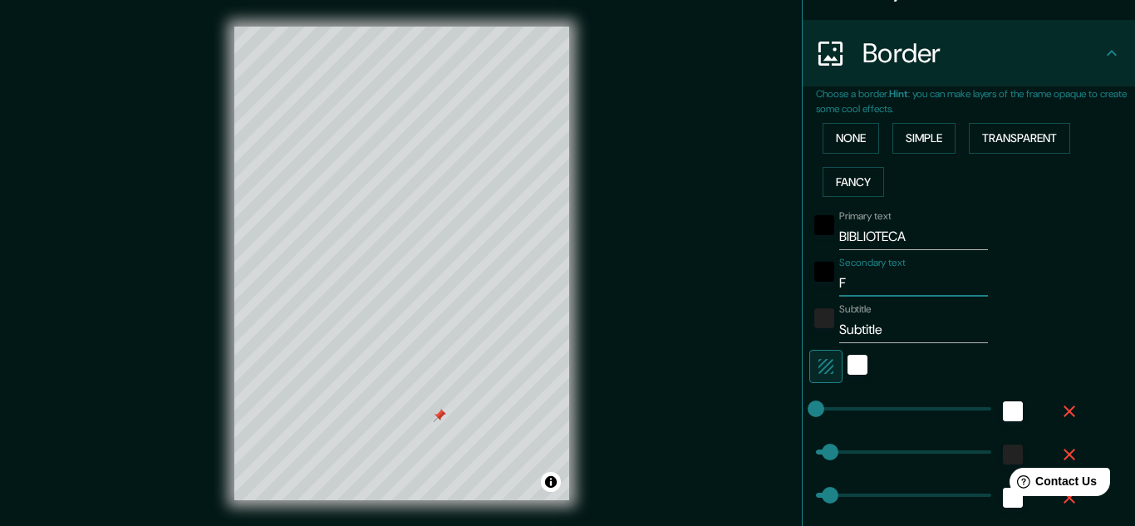
type input "32"
type input "16"
type input "FER"
type input "32"
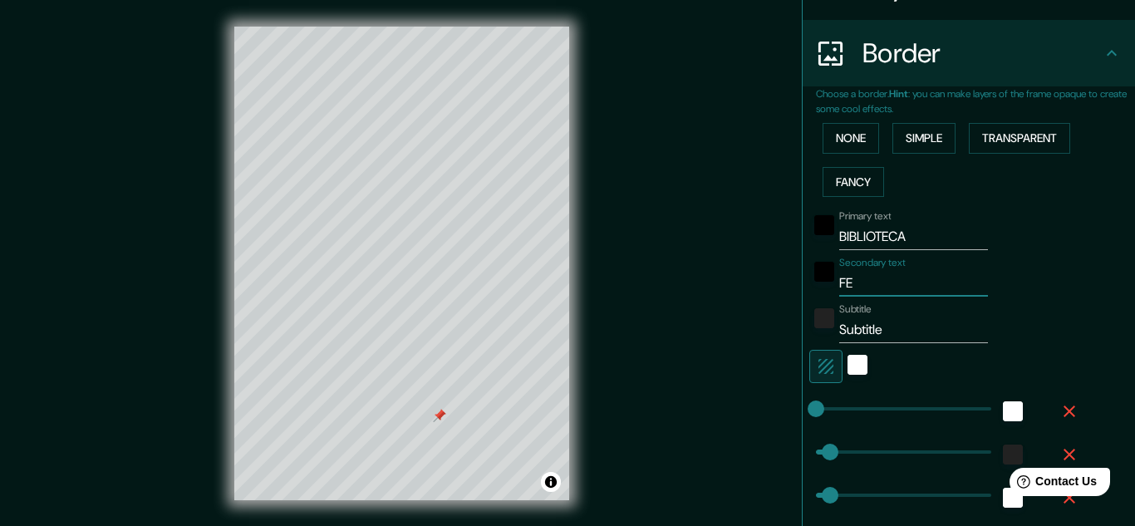
type input "16"
type input "[PERSON_NAME]"
type input "32"
type input "16"
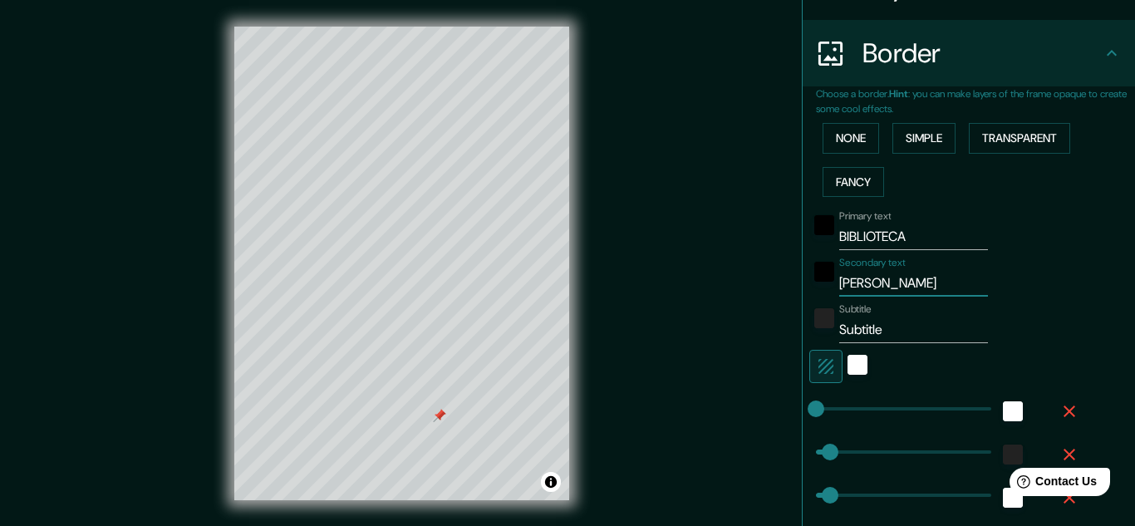
type input "FERNA"
type input "32"
type input "16"
type input "[PERSON_NAME]"
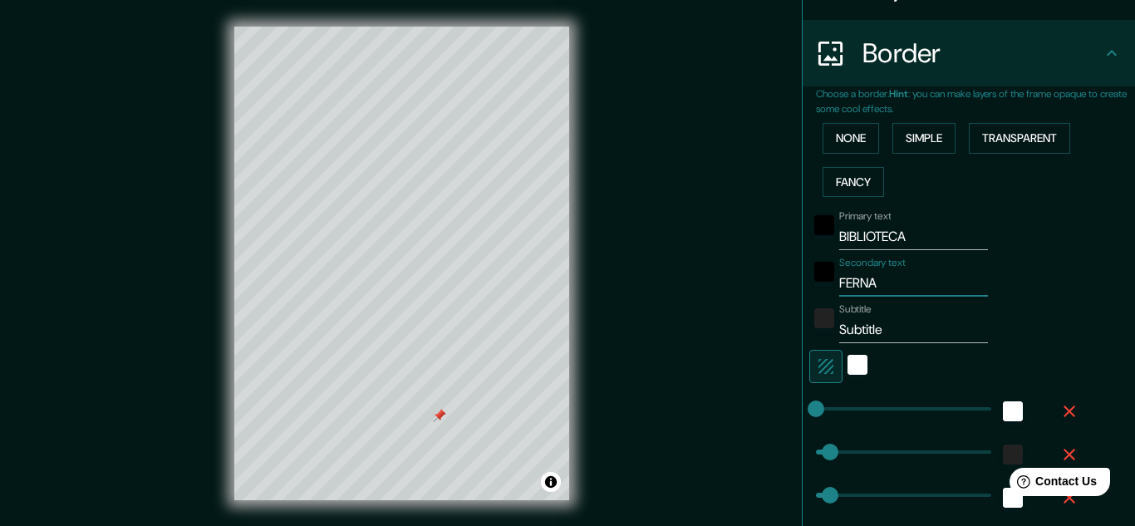
type input "32"
type input "16"
type input "[PERSON_NAME]"
type input "32"
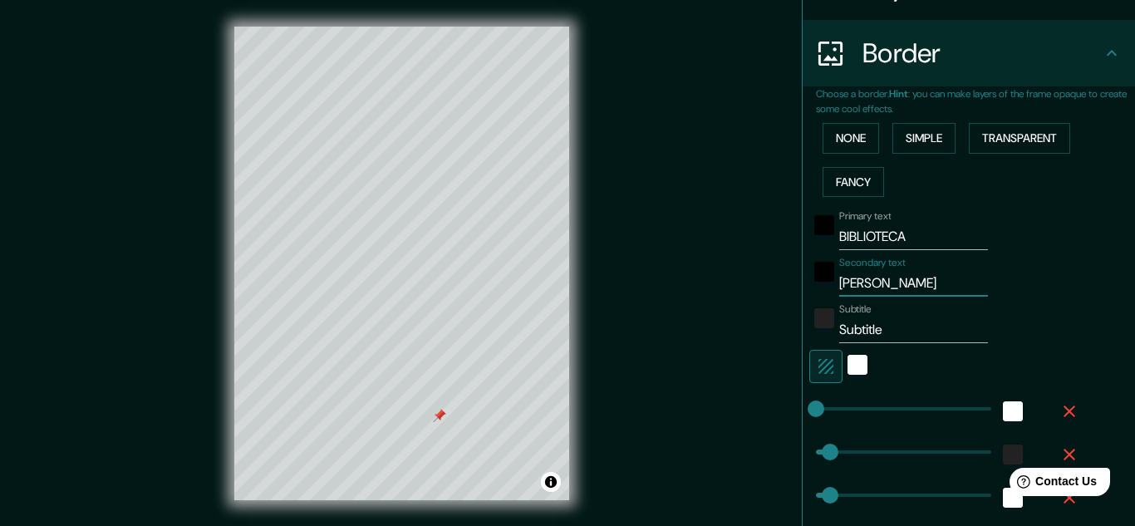
type input "32"
type input "16"
type input "[PERSON_NAME]"
type input "32"
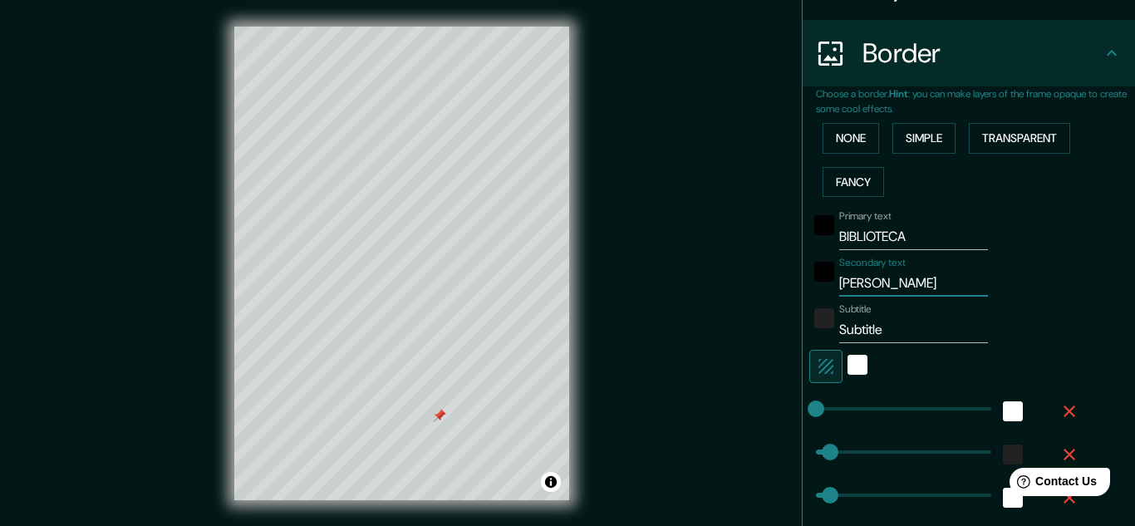
type input "16"
type input "[PERSON_NAME]"
type input "32"
type input "16"
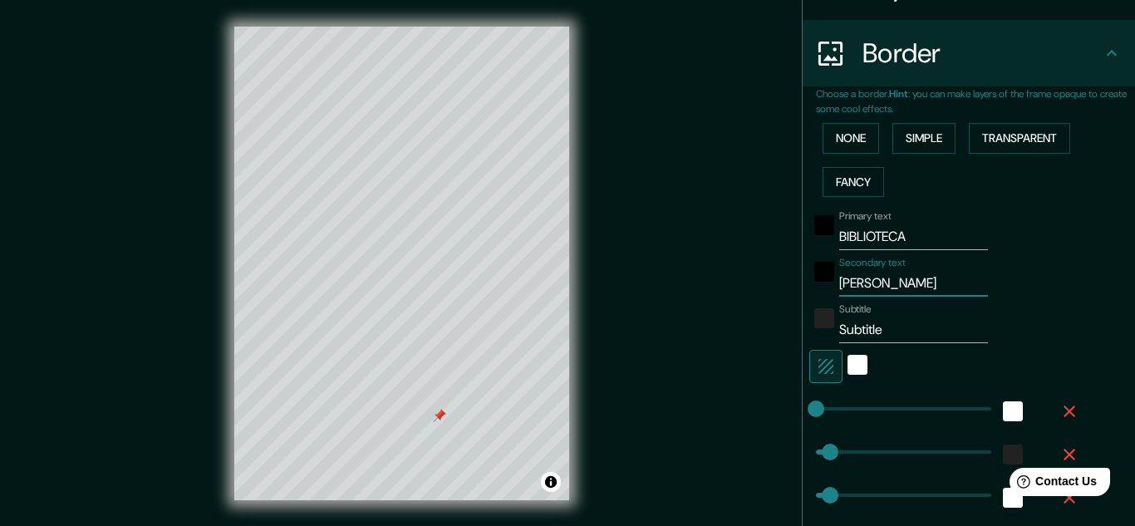
type input "[PERSON_NAME]"
type input "32"
type input "16"
type input "[PERSON_NAME]"
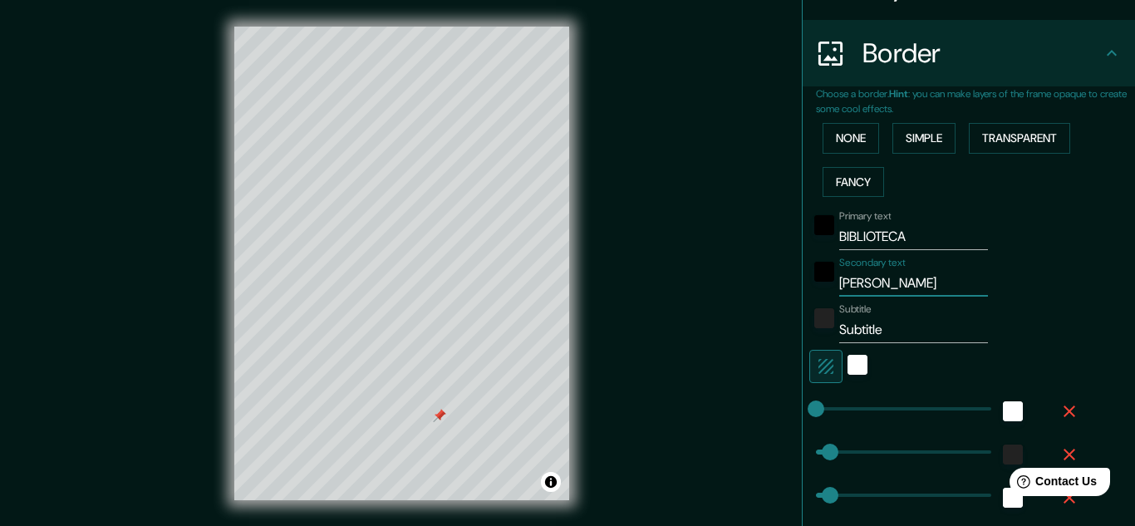
type input "32"
type input "16"
type input "[PERSON_NAME]"
type input "32"
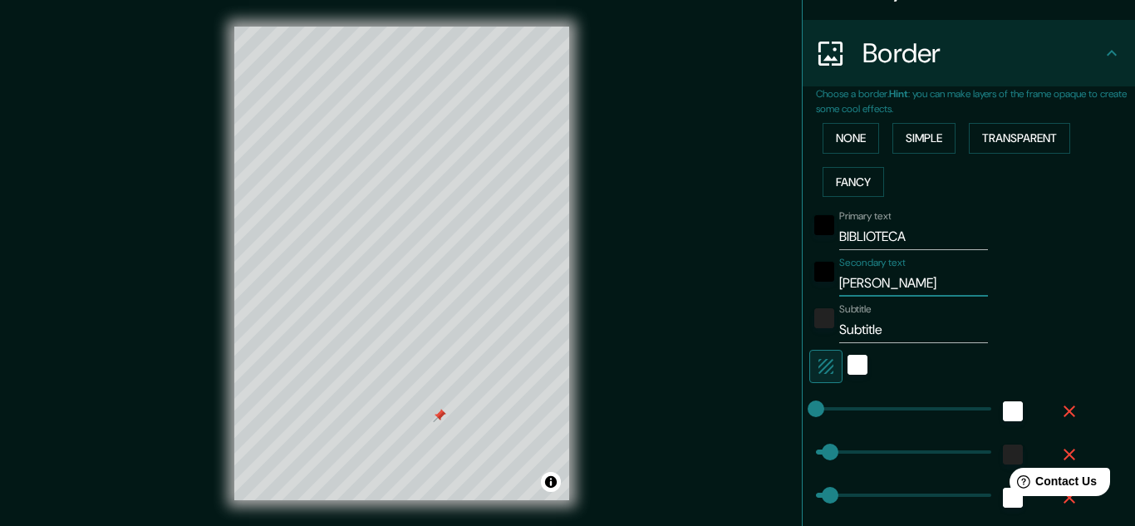
type input "32"
type input "16"
type input "[PERSON_NAME]"
type input "32"
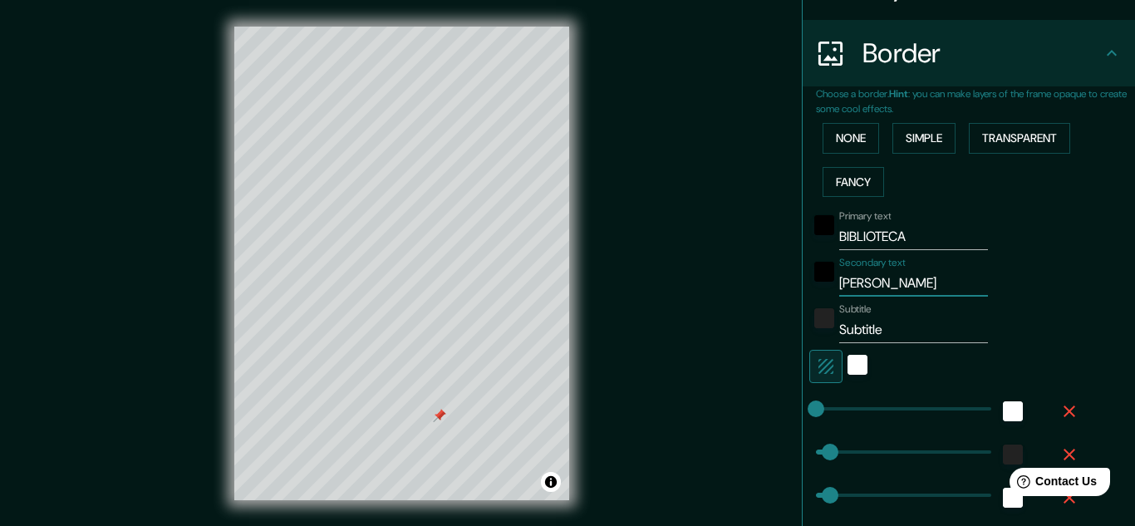
type input "16"
type input "[PERSON_NAME]"
type input "32"
type input "16"
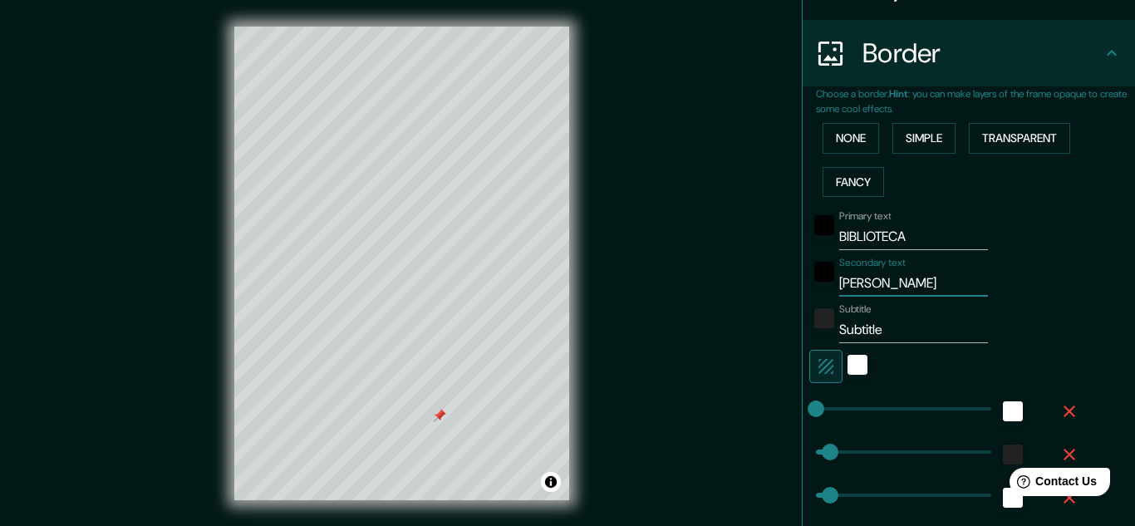
type input "[PERSON_NAME]"
type input "32"
type input "16"
type input "[PERSON_NAME]"
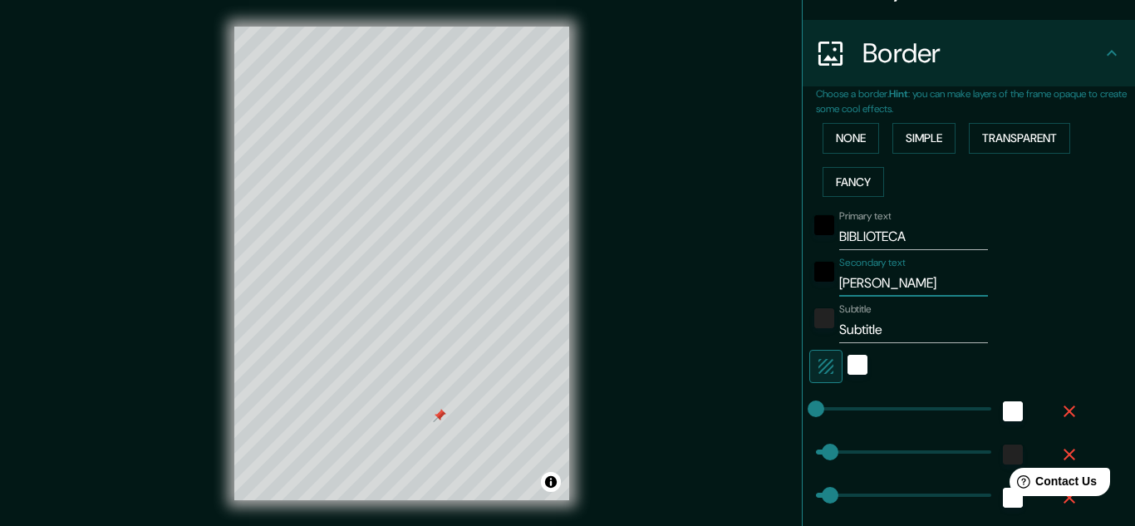
click at [899, 329] on input "Subtitle" at bounding box center [913, 329] width 149 height 27
click at [978, 318] on input "Subtitle" at bounding box center [913, 329] width 149 height 27
type input "S"
type input "32"
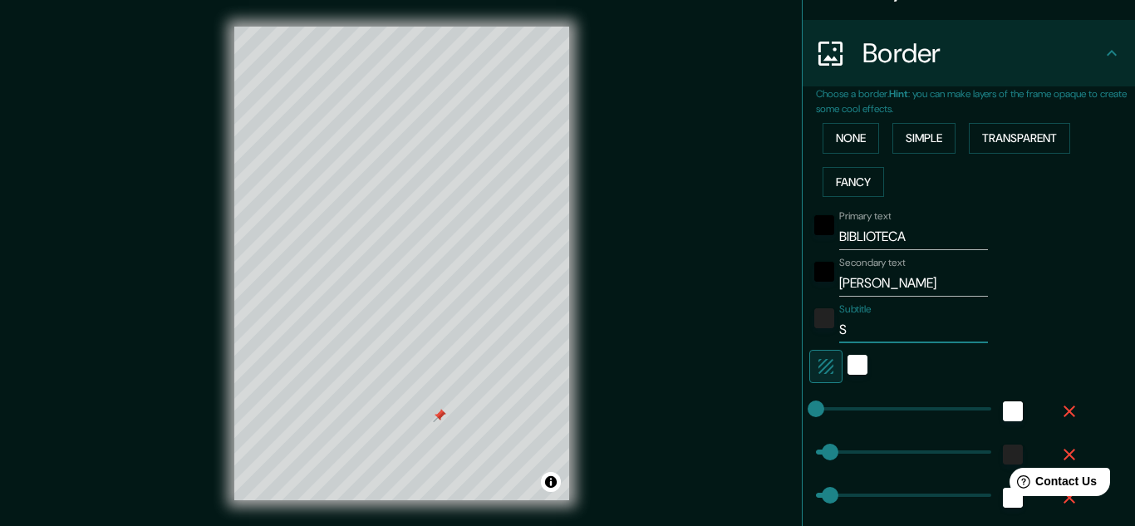
type input "16"
type input "SA"
type input "32"
type input "16"
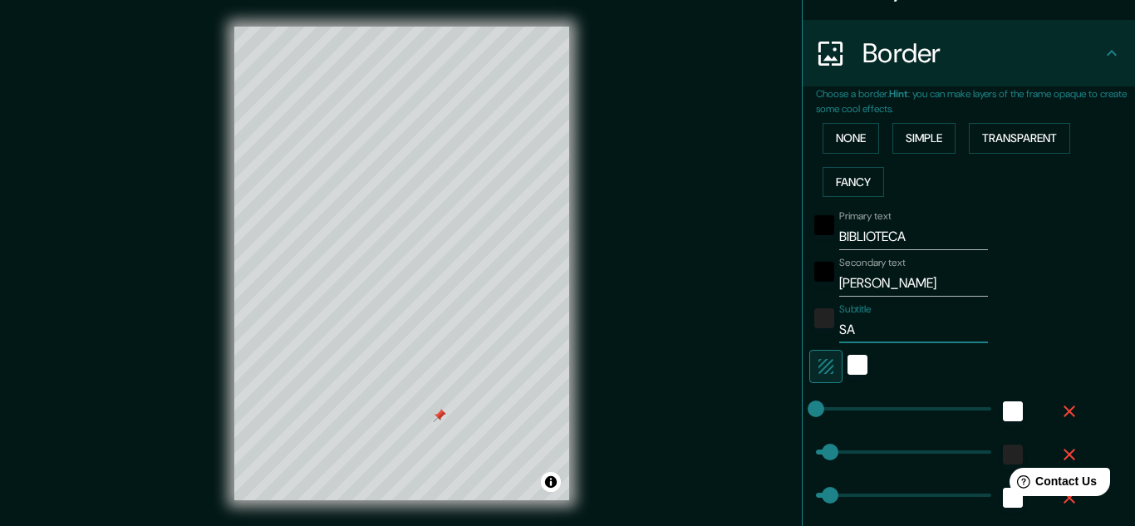
type input "SAN"
type input "32"
type input "16"
type input "SAN"
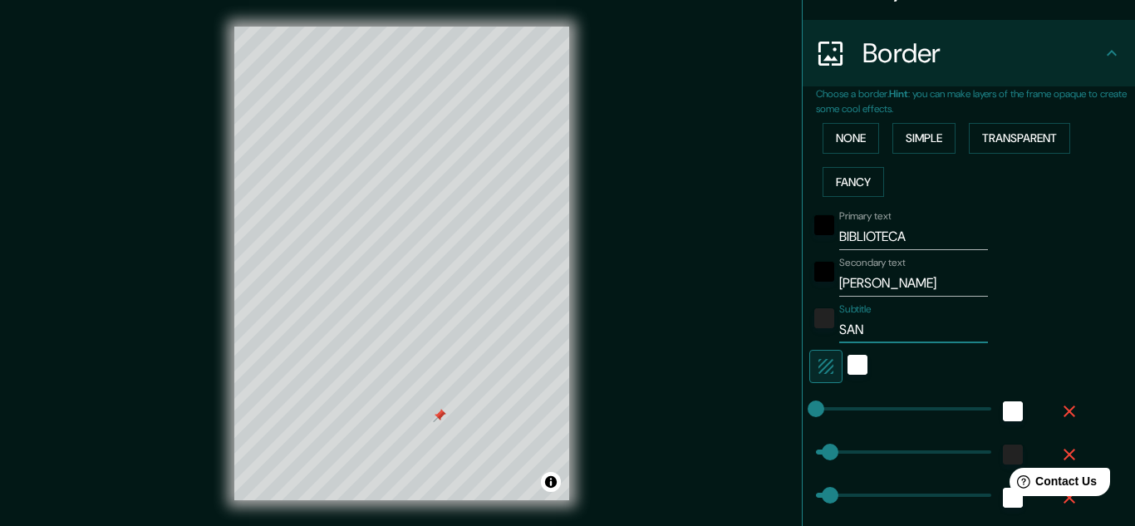
type input "32"
type input "16"
type input "SAN C"
type input "32"
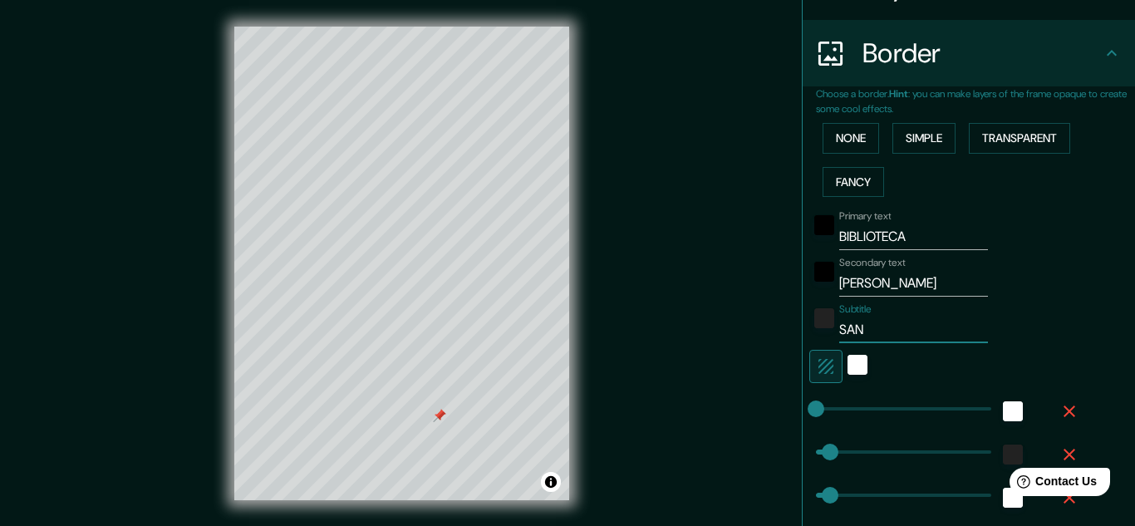
type input "32"
type input "16"
type input "SAN CR"
type input "32"
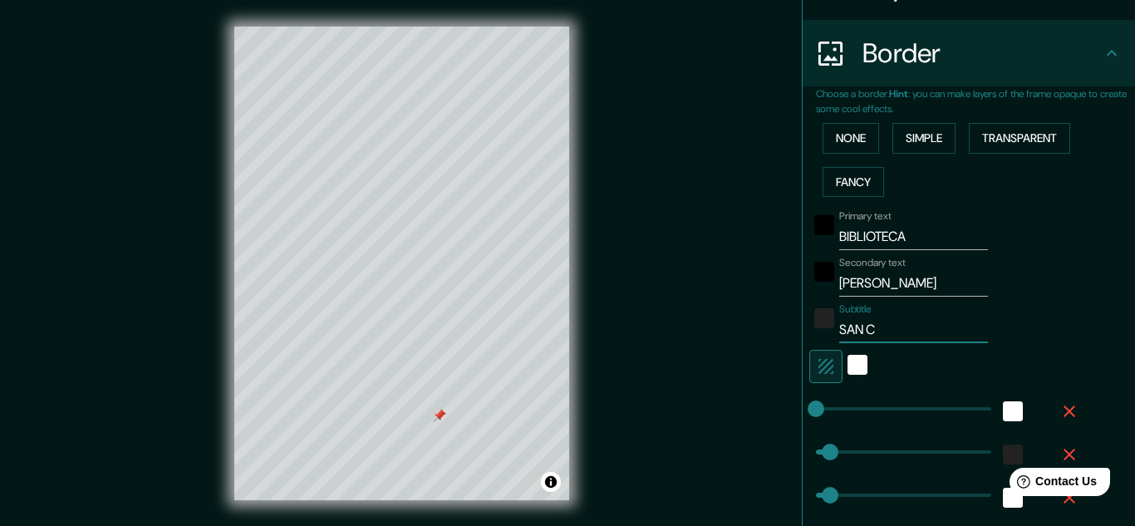
type input "16"
type input "SAN CRI"
type input "32"
type input "16"
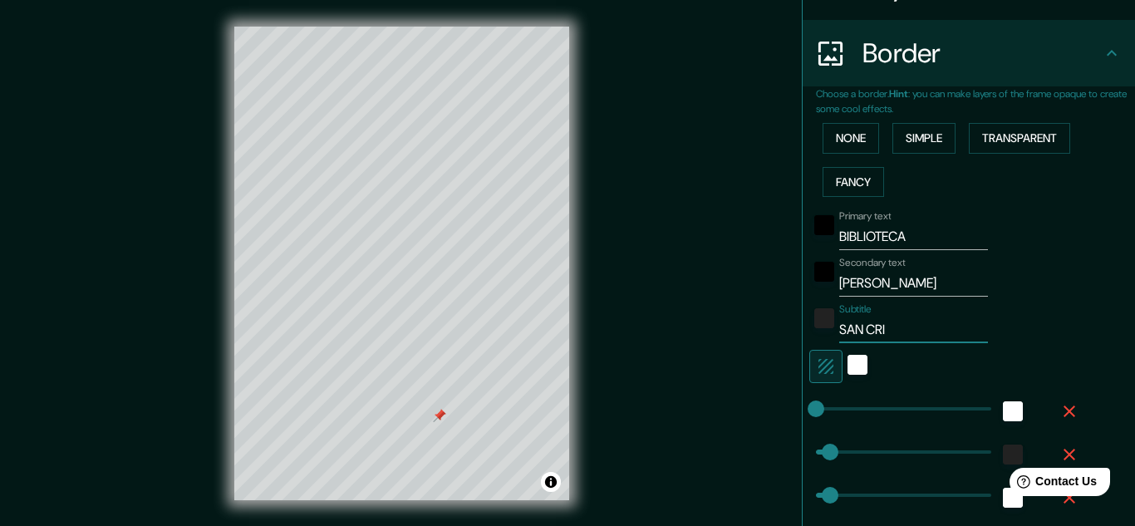
type input "SAN [PERSON_NAME]"
type input "32"
type input "16"
type input "[DEMOGRAPHIC_DATA][PERSON_NAME]"
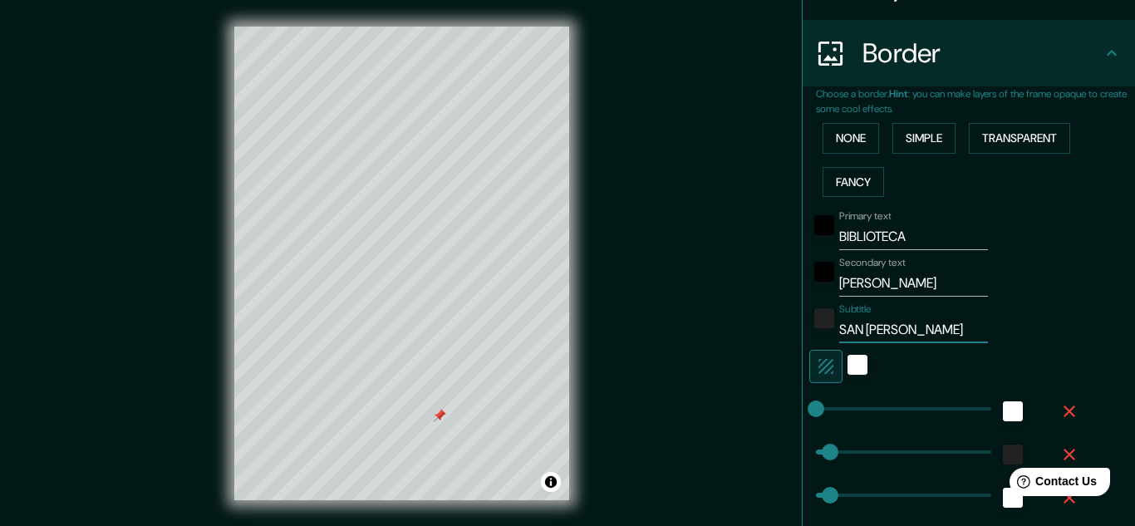
type input "32"
type input "16"
type input "[DEMOGRAPHIC_DATA]"
type input "32"
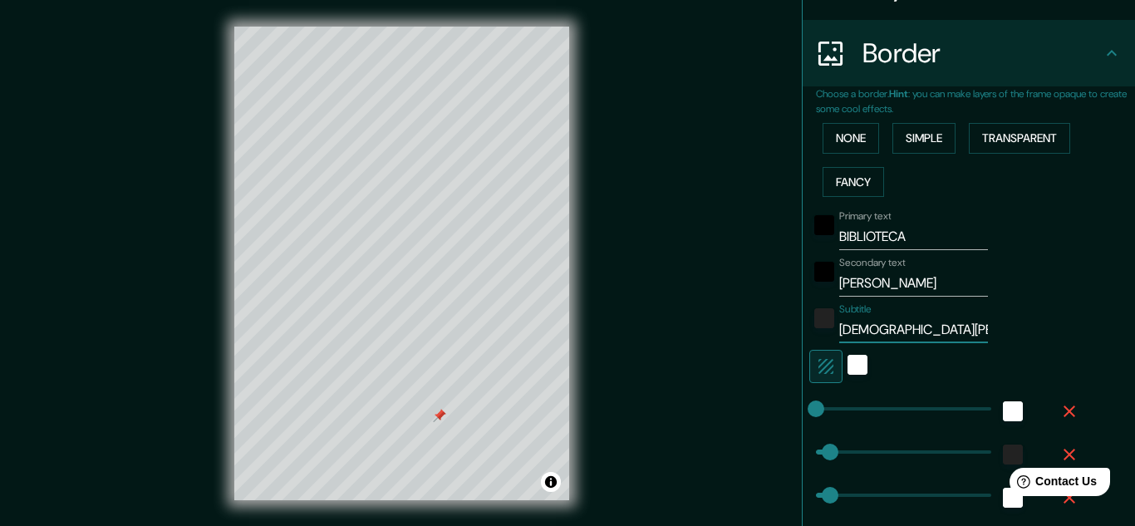
type input "32"
type input "16"
type input "SAN [PERSON_NAME]"
type input "32"
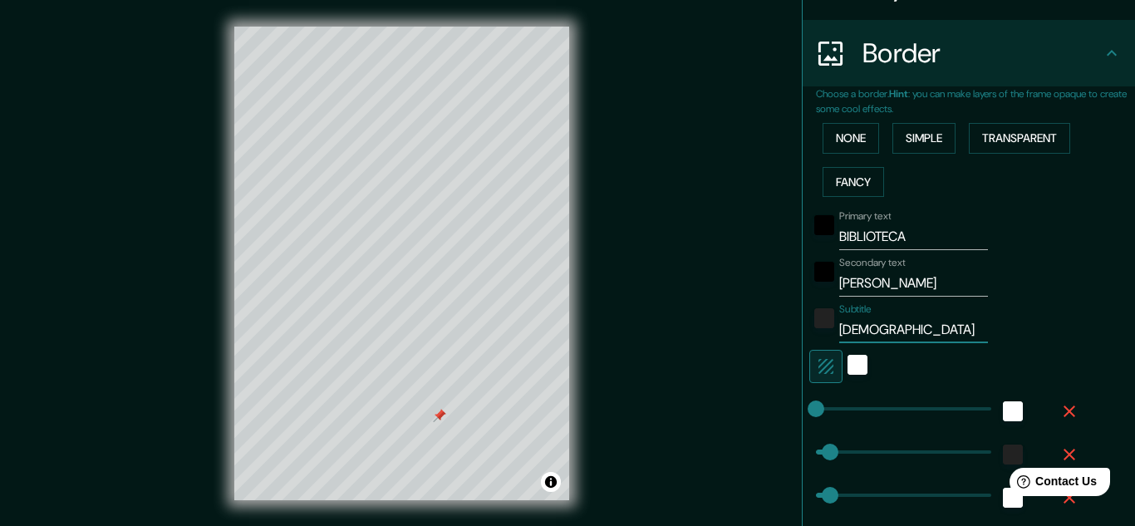
type input "16"
click at [990, 331] on div "Subtitle SAN [PERSON_NAME], [GEOGRAPHIC_DATA]" at bounding box center [945, 323] width 272 height 40
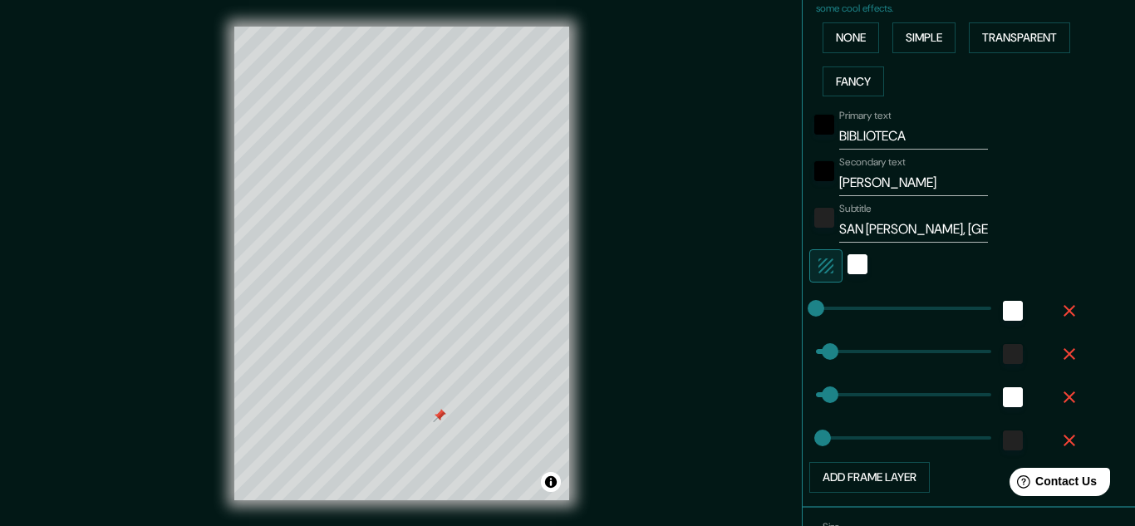
scroll to position [390, 0]
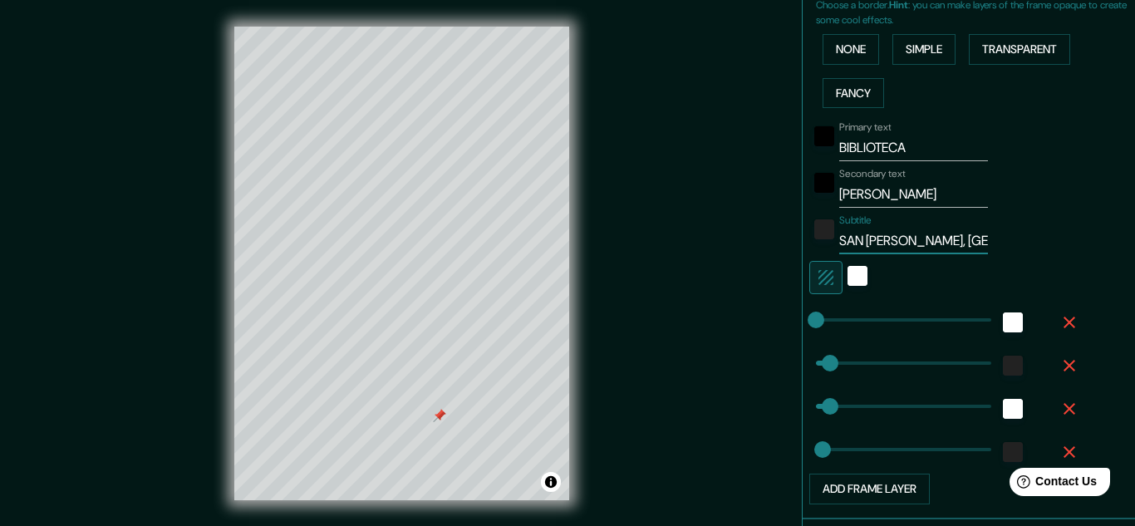
click at [957, 248] on input "SAN [PERSON_NAME], [GEOGRAPHIC_DATA]" at bounding box center [913, 241] width 149 height 27
drag, startPoint x: 983, startPoint y: 239, endPoint x: 999, endPoint y: 245, distance: 16.8
click at [999, 245] on div "Subtitle SAN [PERSON_NAME], [GEOGRAPHIC_DATA]" at bounding box center [945, 234] width 272 height 40
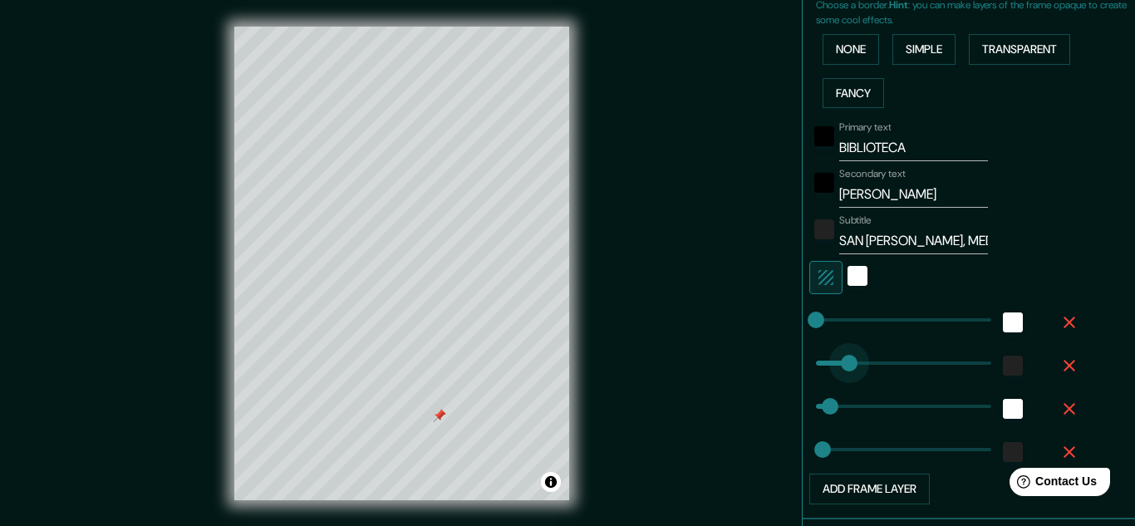
drag, startPoint x: 834, startPoint y: 366, endPoint x: 850, endPoint y: 369, distance: 16.8
drag, startPoint x: 850, startPoint y: 369, endPoint x: 841, endPoint y: 370, distance: 10.1
drag, startPoint x: 830, startPoint y: 404, endPoint x: 803, endPoint y: 409, distance: 27.2
drag, startPoint x: 818, startPoint y: 416, endPoint x: 805, endPoint y: 419, distance: 13.7
drag, startPoint x: 815, startPoint y: 417, endPoint x: 836, endPoint y: 422, distance: 22.2
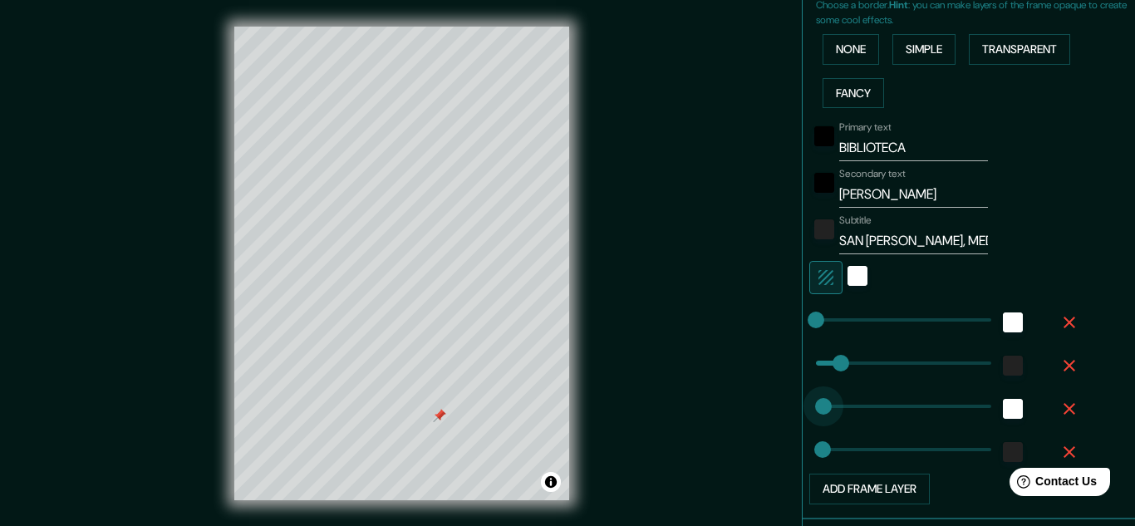
drag, startPoint x: 836, startPoint y: 418, endPoint x: 823, endPoint y: 419, distance: 12.6
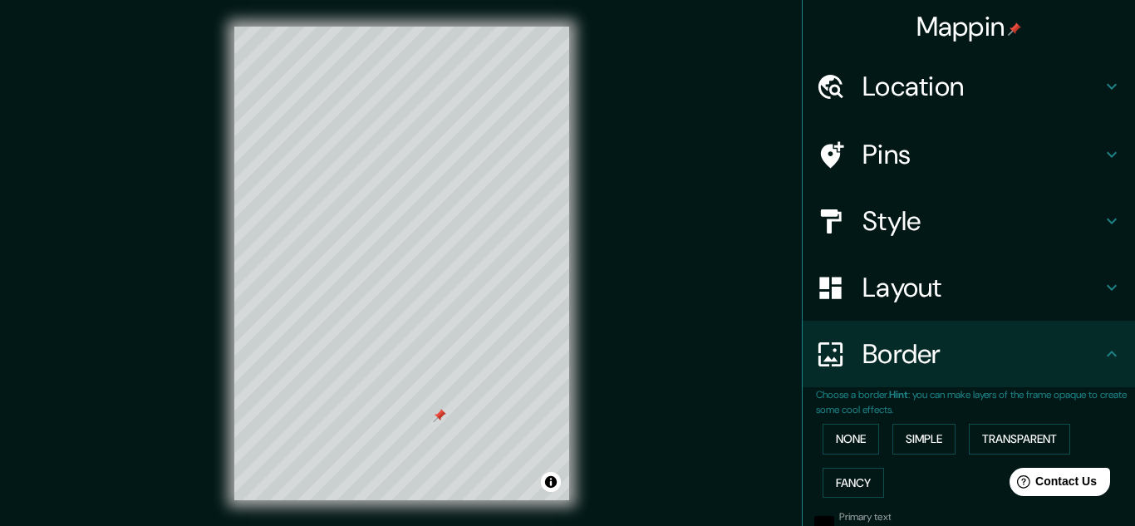
click at [968, 140] on h4 "Pins" at bounding box center [981, 154] width 239 height 33
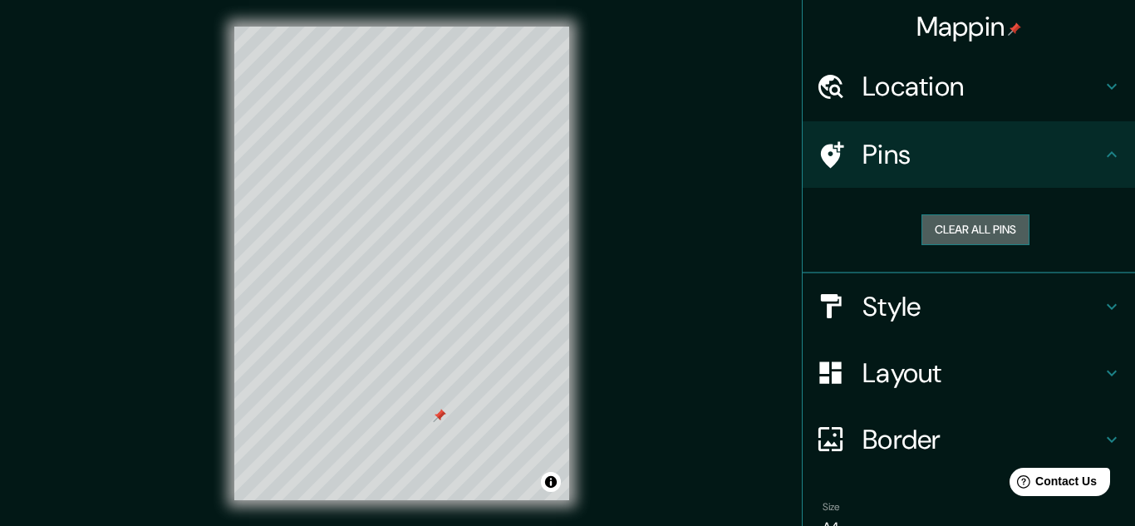
click at [959, 225] on button "Clear all pins" at bounding box center [975, 229] width 108 height 31
click at [1058, 77] on h4 "Location" at bounding box center [981, 86] width 239 height 33
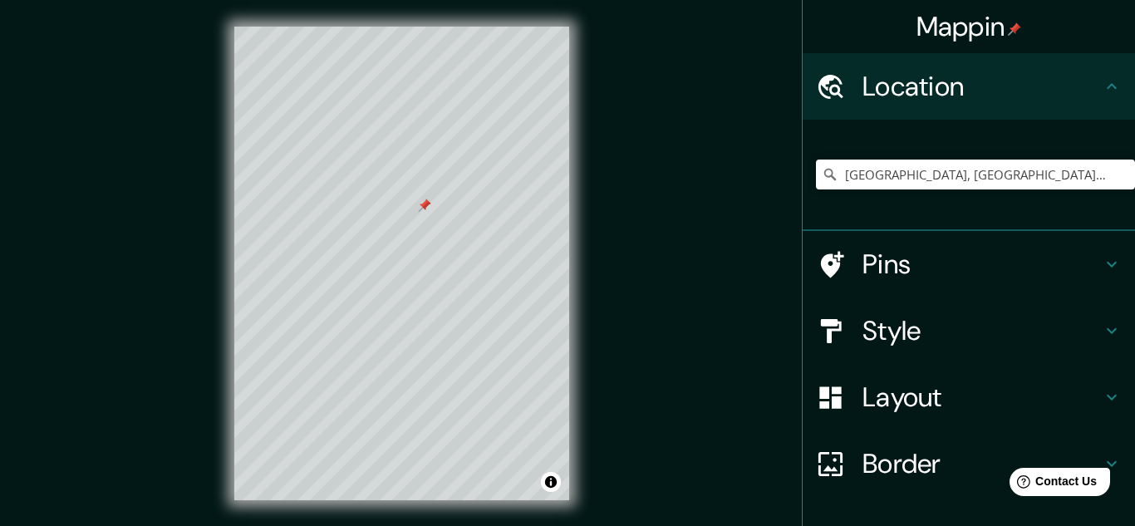
click at [1029, 271] on h4 "Pins" at bounding box center [981, 263] width 239 height 33
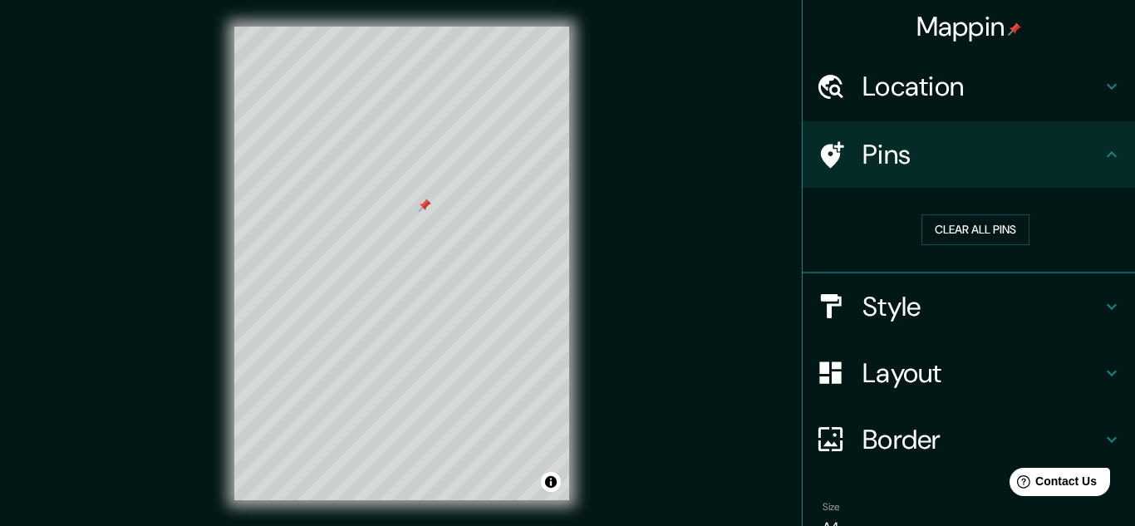
click at [1027, 287] on div "Style" at bounding box center [968, 306] width 332 height 66
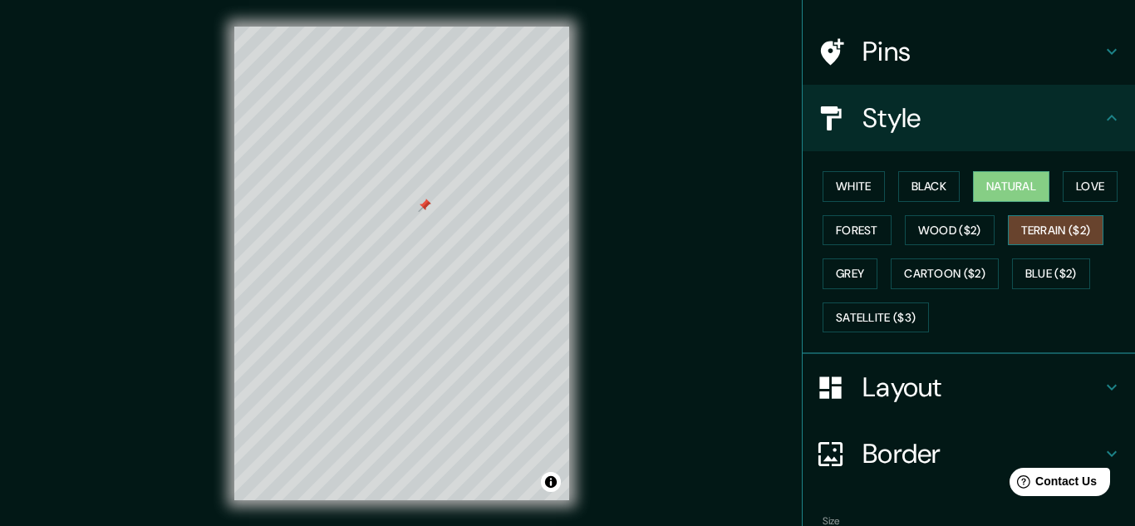
scroll to position [105, 0]
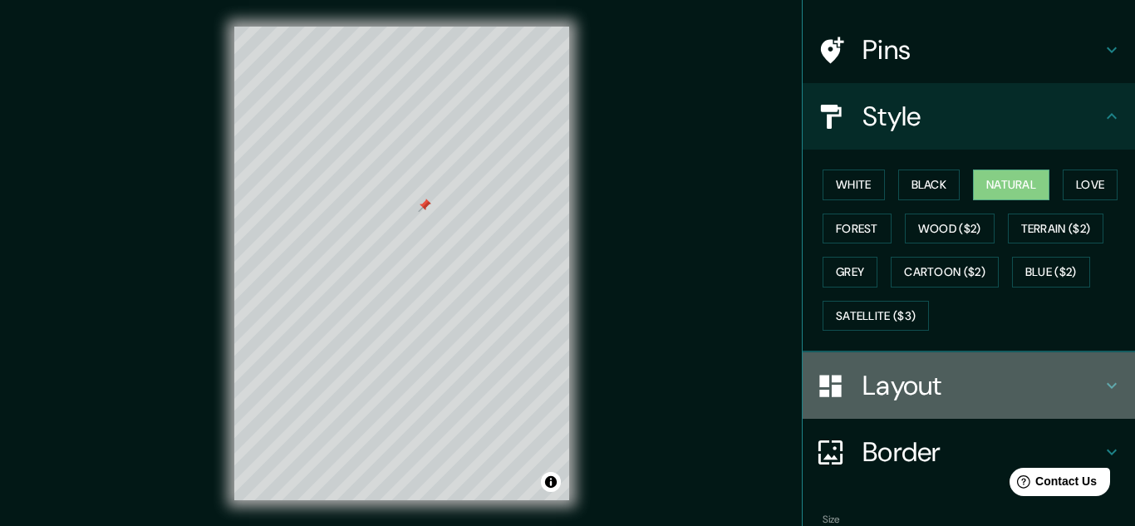
click at [1014, 365] on div "Layout" at bounding box center [968, 385] width 332 height 66
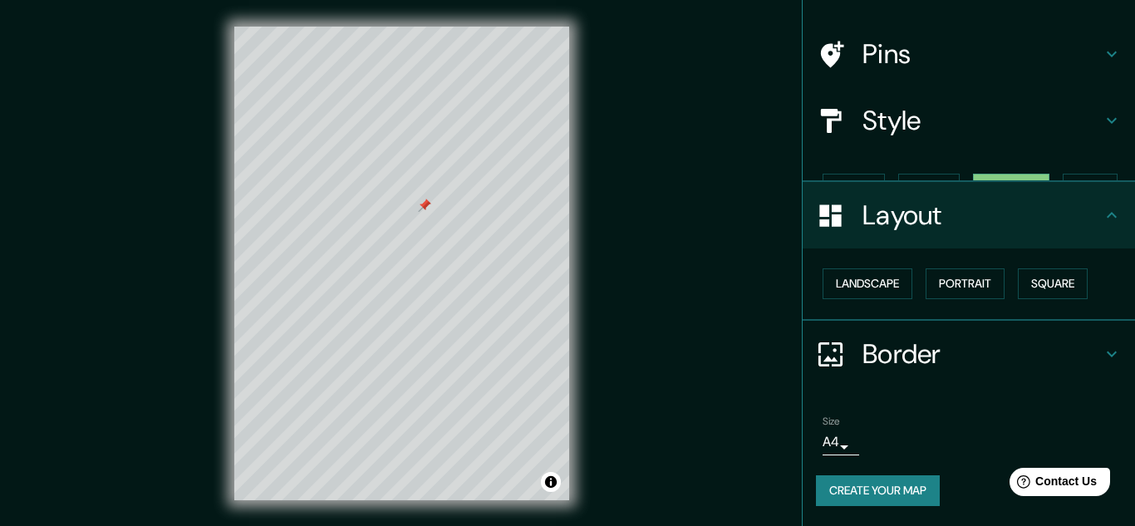
scroll to position [71, 0]
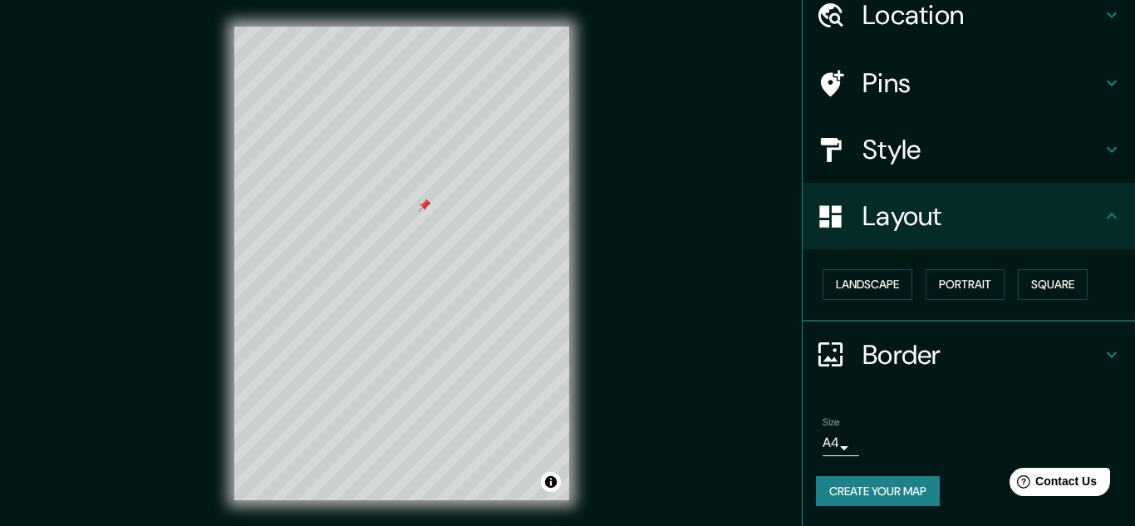
click at [968, 161] on h4 "Style" at bounding box center [981, 149] width 239 height 33
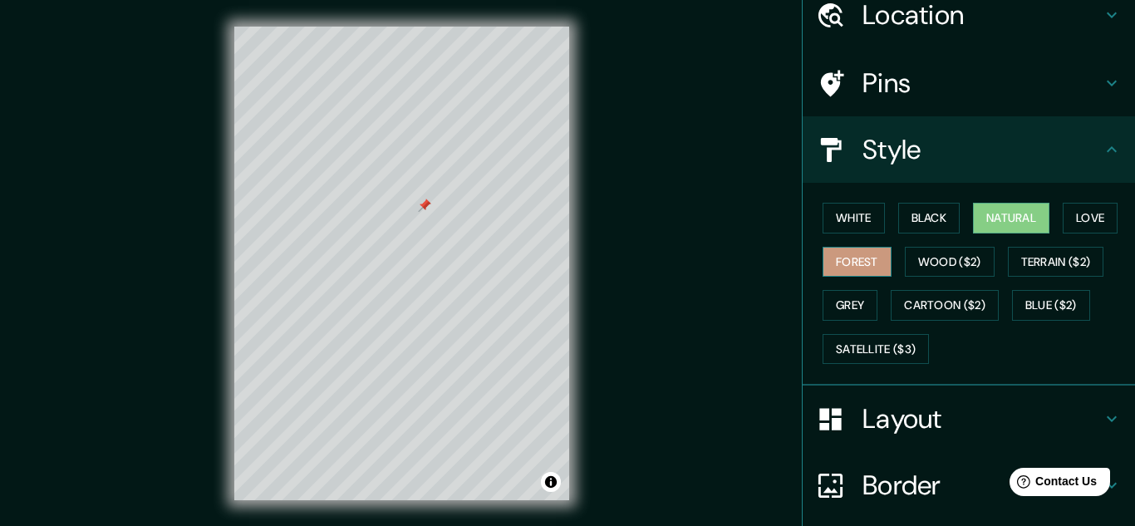
click at [868, 255] on button "Forest" at bounding box center [856, 262] width 69 height 31
click at [855, 315] on button "Grey" at bounding box center [849, 305] width 55 height 31
click at [1020, 222] on button "Natural" at bounding box center [1011, 218] width 76 height 31
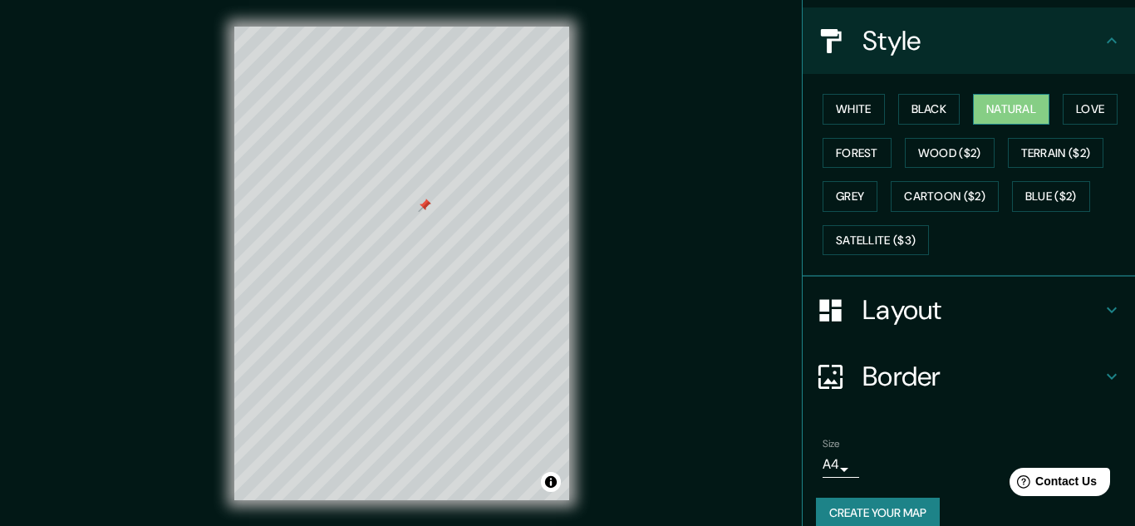
scroll to position [203, 0]
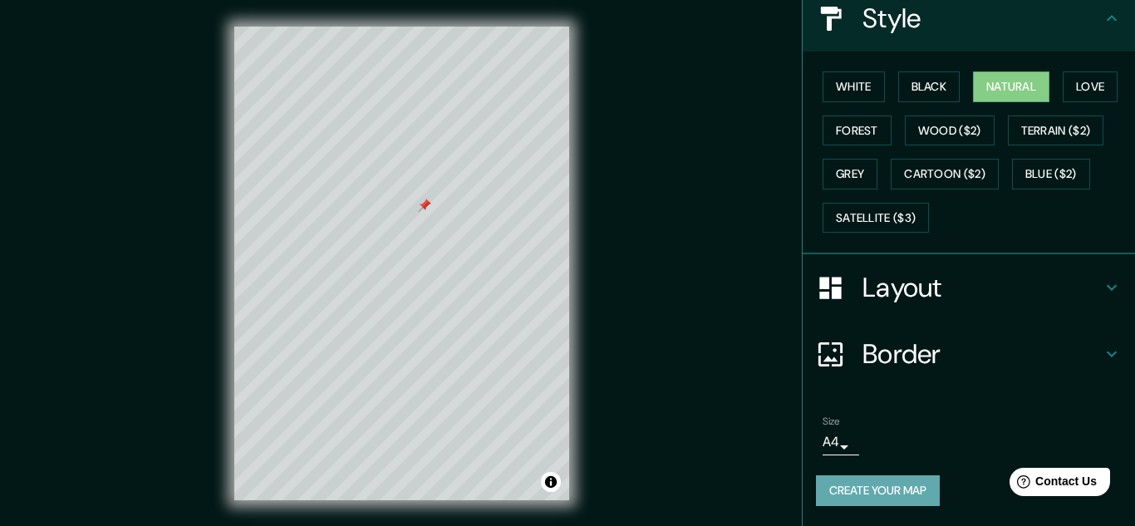
click at [855, 490] on button "Create your map" at bounding box center [878, 490] width 124 height 31
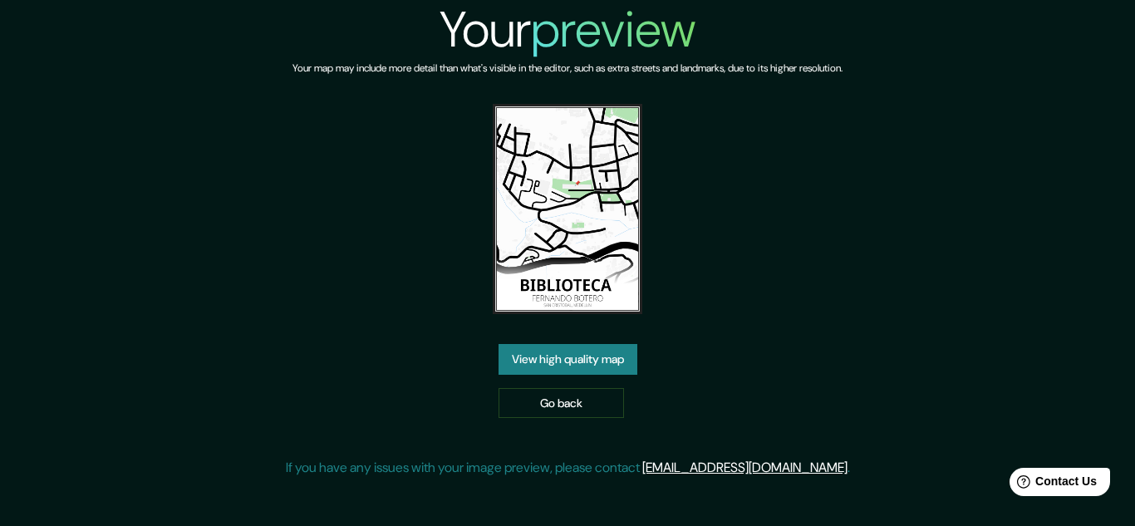
click at [576, 356] on link "View high quality map" at bounding box center [567, 359] width 139 height 31
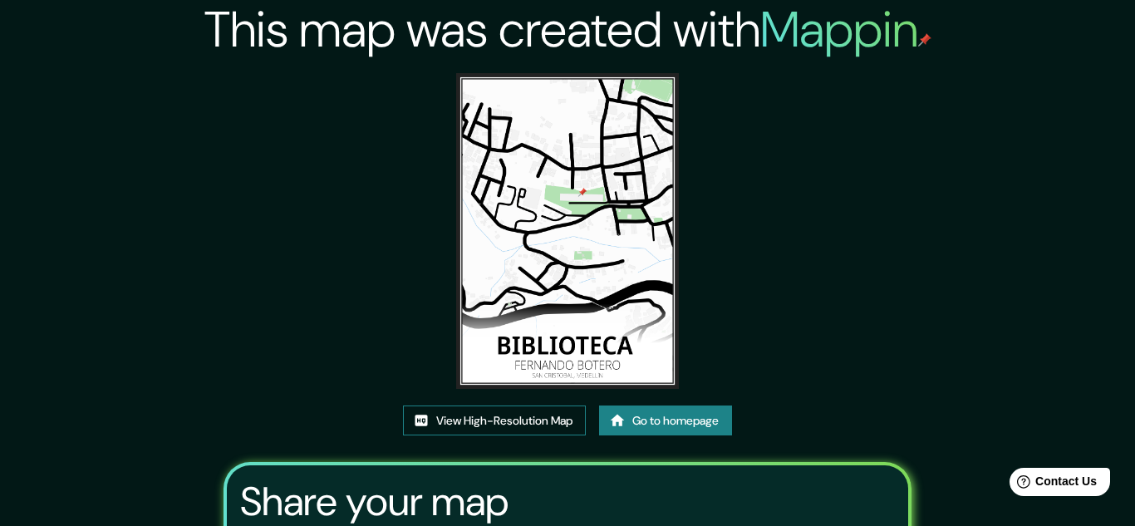
click at [516, 422] on link "View High-Resolution Map" at bounding box center [494, 420] width 183 height 31
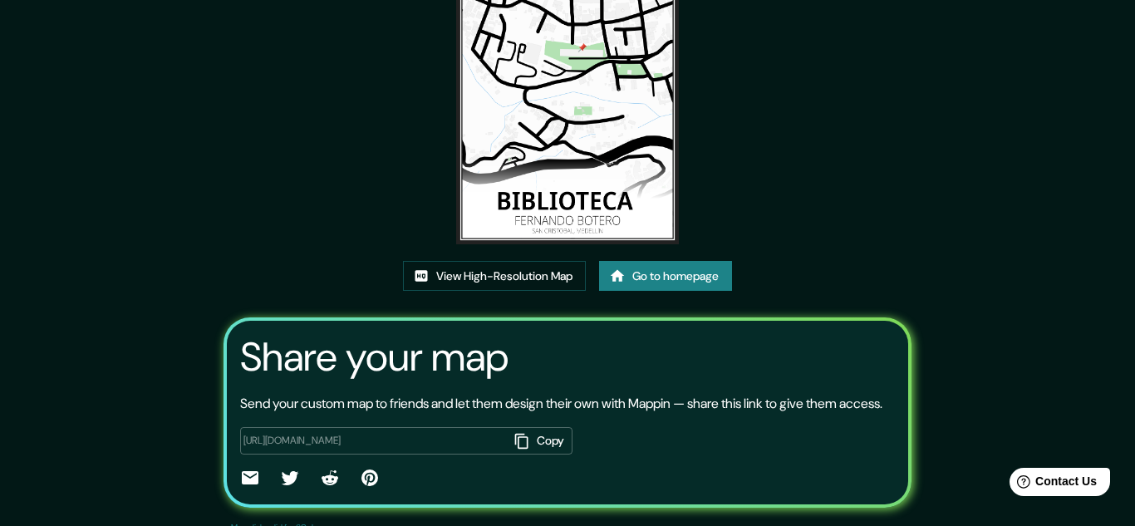
scroll to position [207, 0]
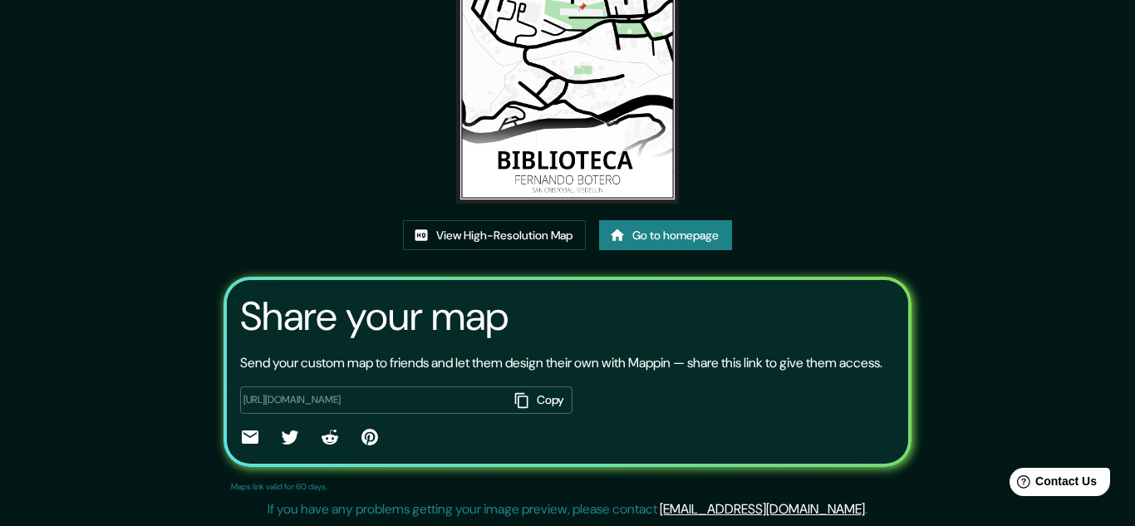
click at [529, 389] on button "Copy" at bounding box center [539, 399] width 65 height 27
